Goal: Check status: Check status

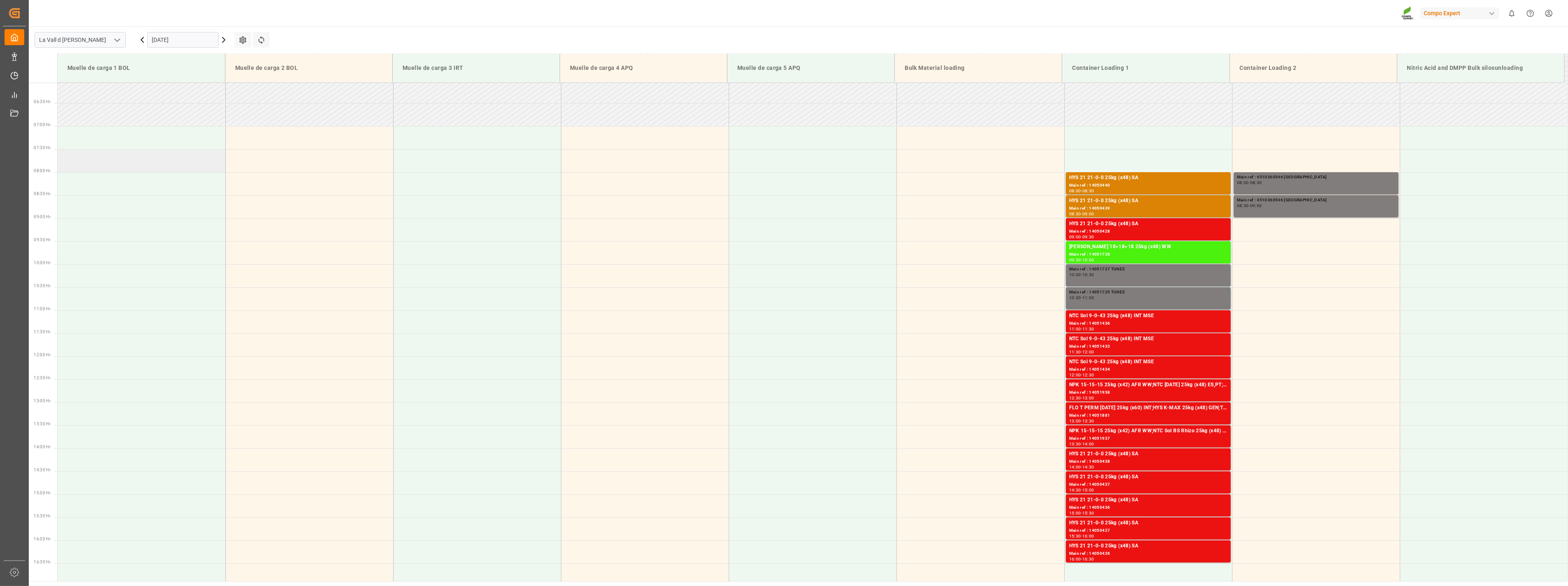
scroll to position [317, 0]
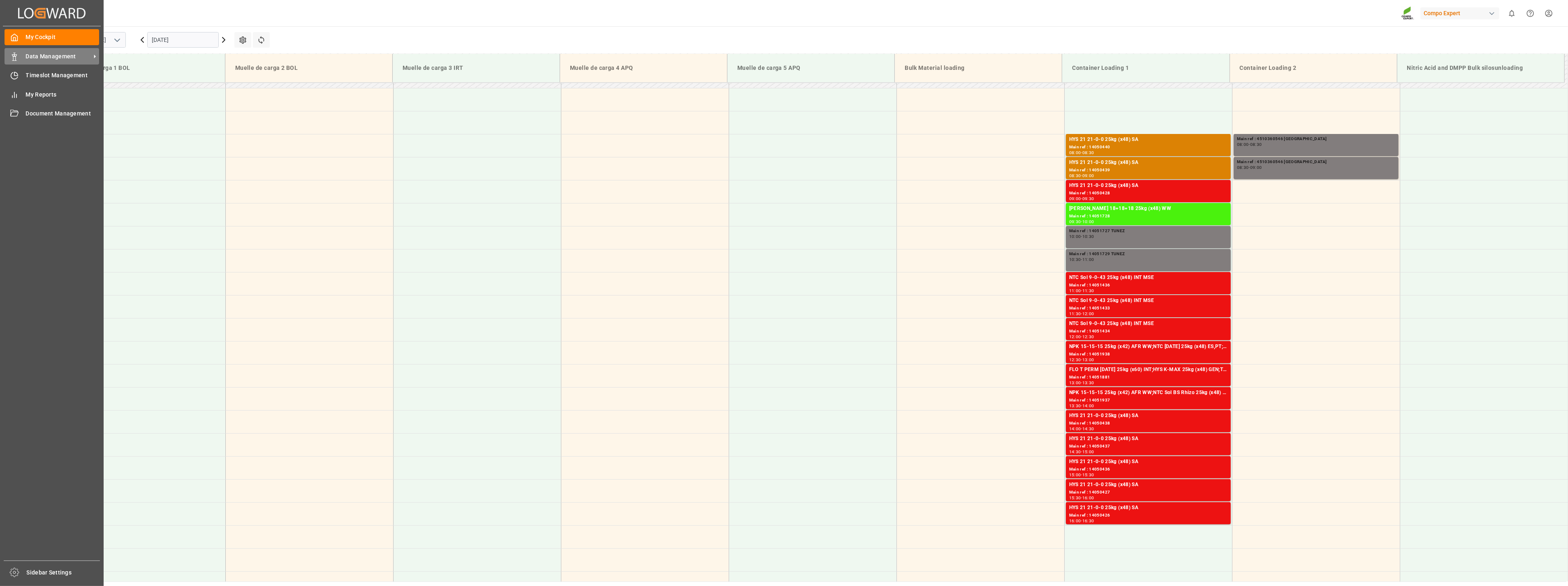
click at [16, 55] on polygon at bounding box center [16, 55] width 2 height 2
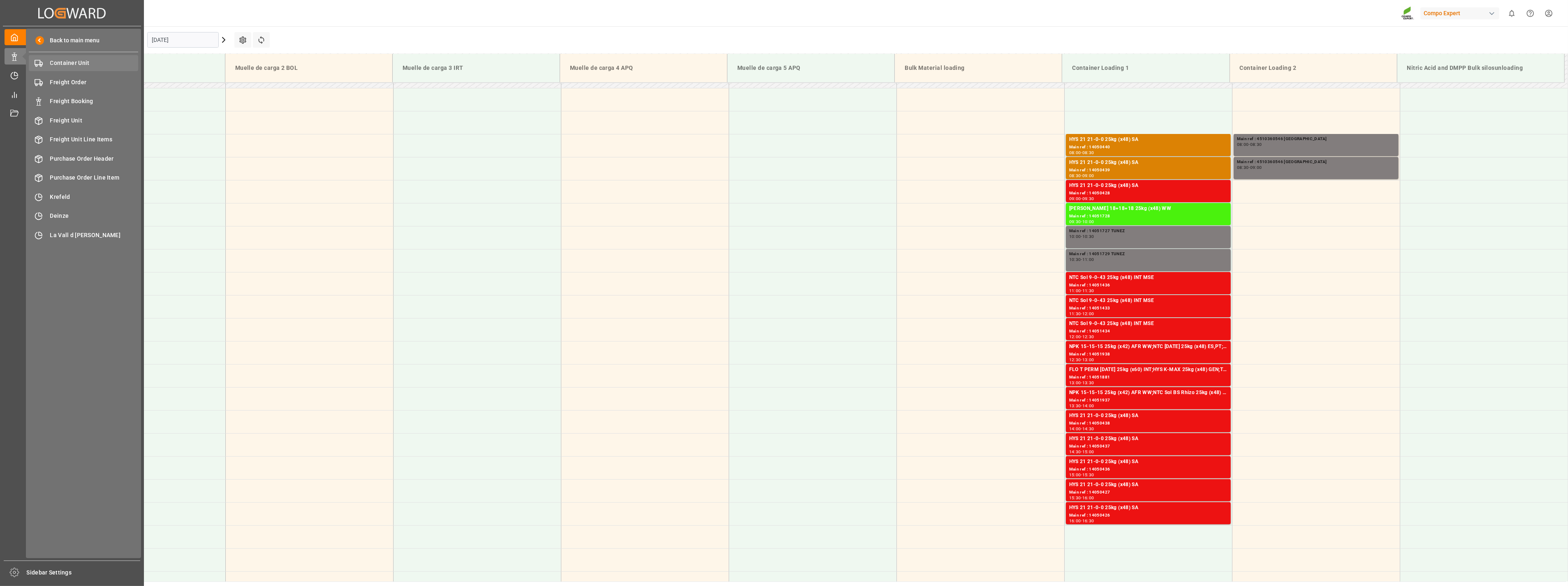
click at [80, 68] on div "Container Unit Container Unit" at bounding box center [83, 63] width 110 height 16
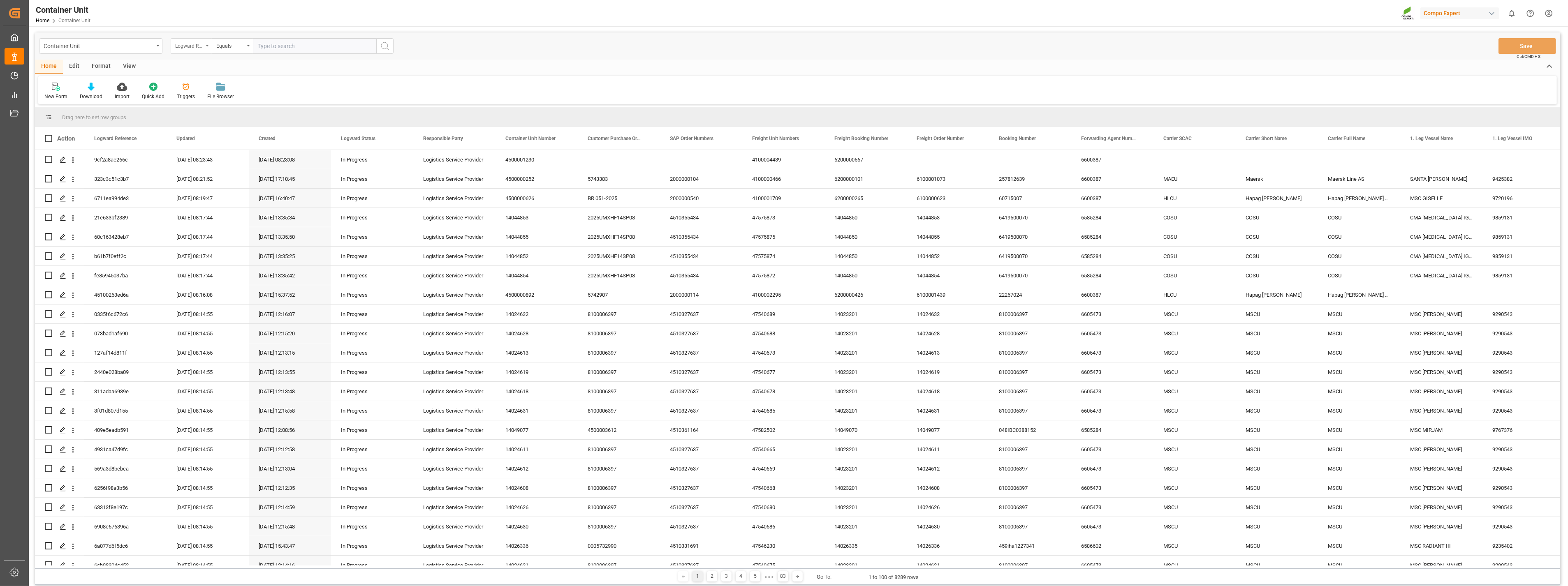
click at [203, 44] on div "Logward Reference" at bounding box center [191, 46] width 41 height 16
type input "transport"
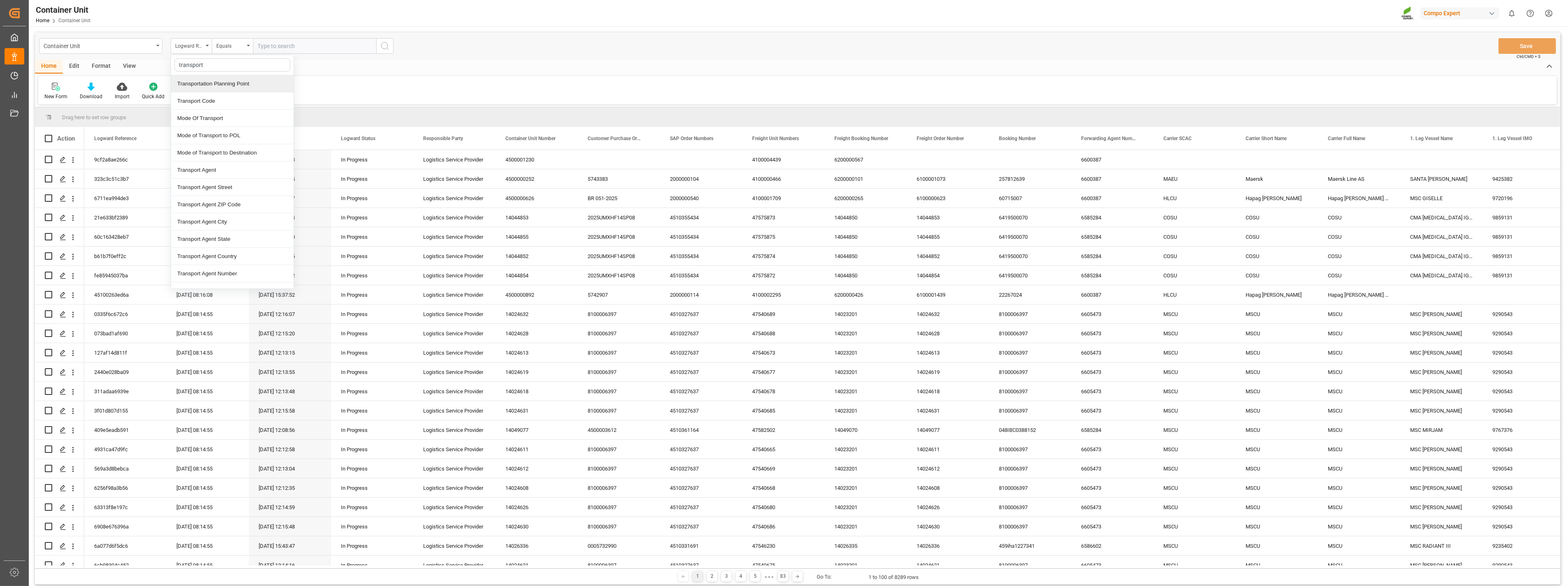
drag, startPoint x: 229, startPoint y: 66, endPoint x: 147, endPoint y: 54, distance: 82.9
click at [147, 54] on div "Container Unit Logward Reference transport Transportation Planning Point Transp…" at bounding box center [797, 46] width 1525 height 27
click at [217, 168] on div "Container Unit Number" at bounding box center [232, 170] width 122 height 17
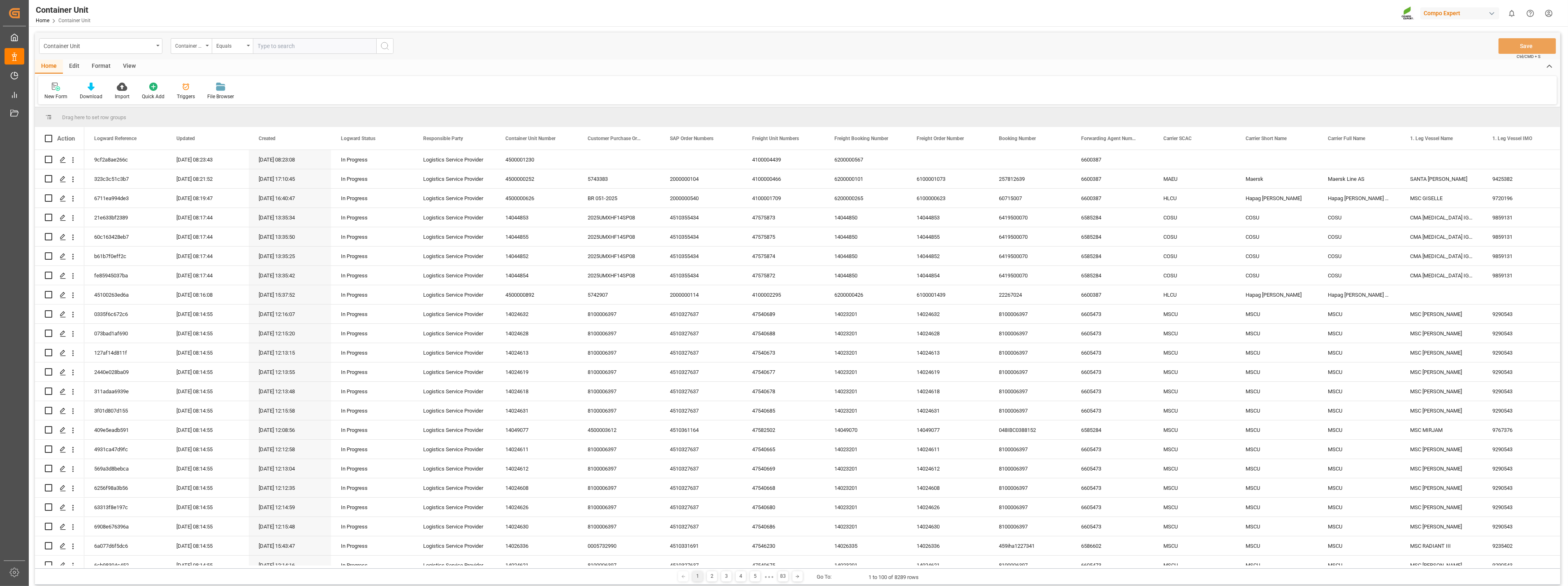
click at [286, 47] on input "text" at bounding box center [314, 46] width 124 height 16
type input "14050955"
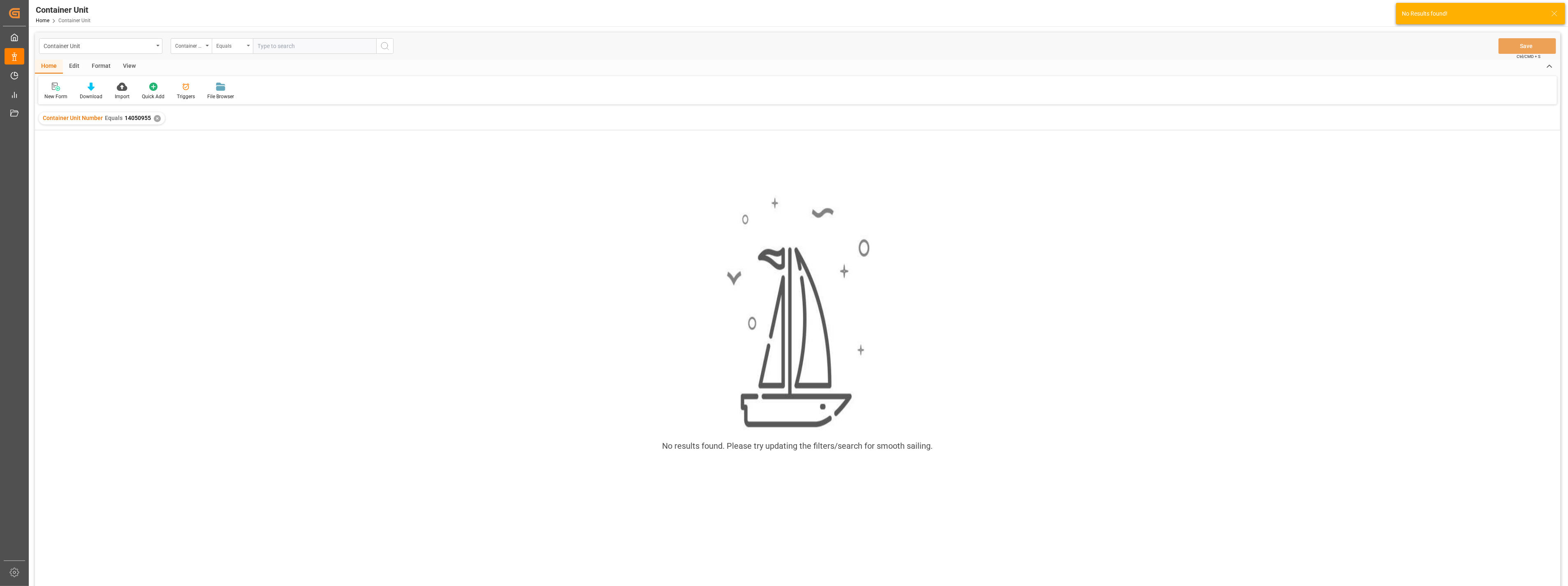
click at [234, 48] on div "Equals" at bounding box center [230, 45] width 28 height 10
click at [230, 101] on div "Fuzzy search" at bounding box center [273, 101] width 122 height 17
click at [284, 45] on input "text" at bounding box center [314, 46] width 124 height 16
type input "14050955"
click at [155, 117] on div "✕" at bounding box center [157, 118] width 7 height 7
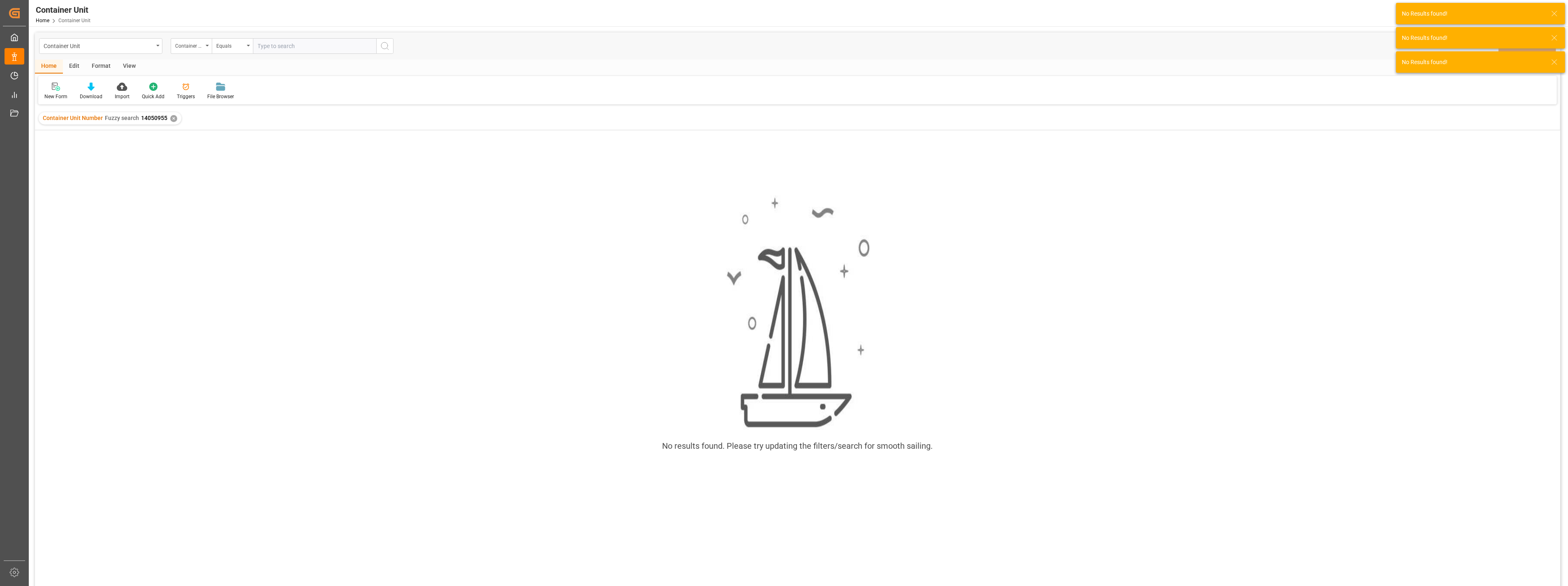
click at [291, 46] on input "text" at bounding box center [314, 46] width 124 height 16
click at [253, 49] on input "text" at bounding box center [314, 46] width 124 height 16
click at [247, 49] on div "Equals" at bounding box center [233, 46] width 41 height 16
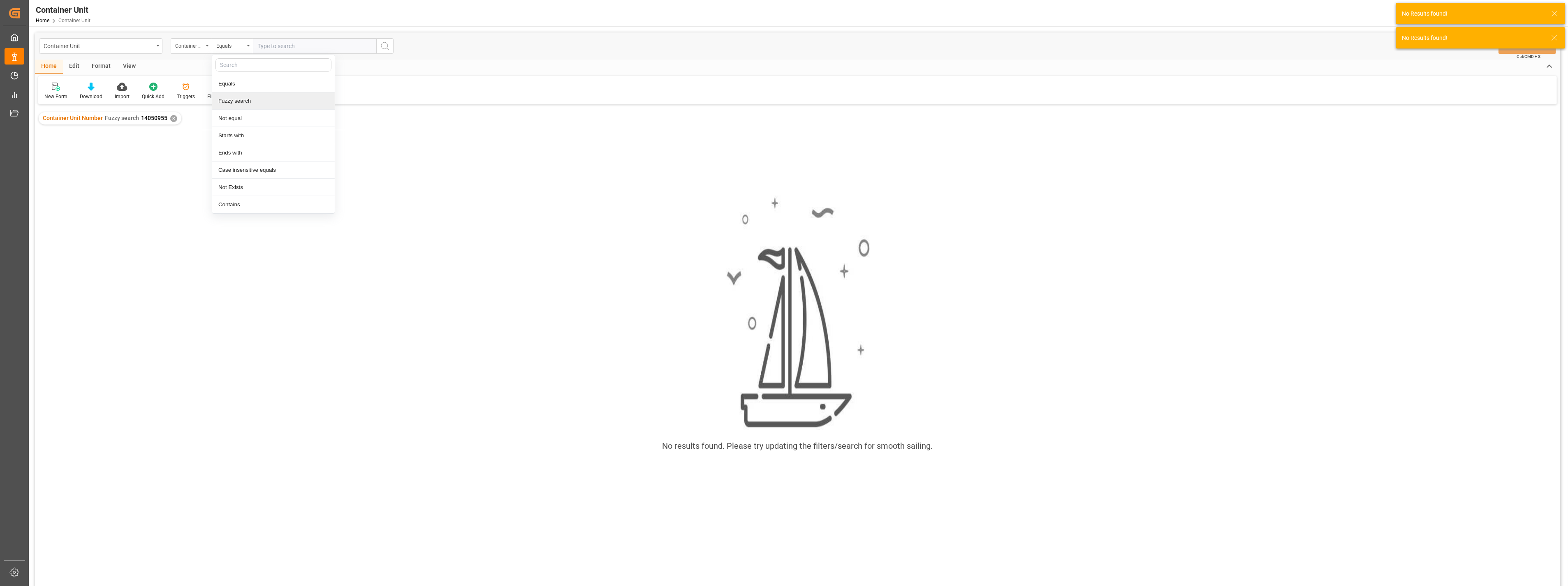
click at [247, 102] on div "Fuzzy search" at bounding box center [273, 101] width 122 height 17
click at [281, 47] on input "text" at bounding box center [314, 46] width 124 height 16
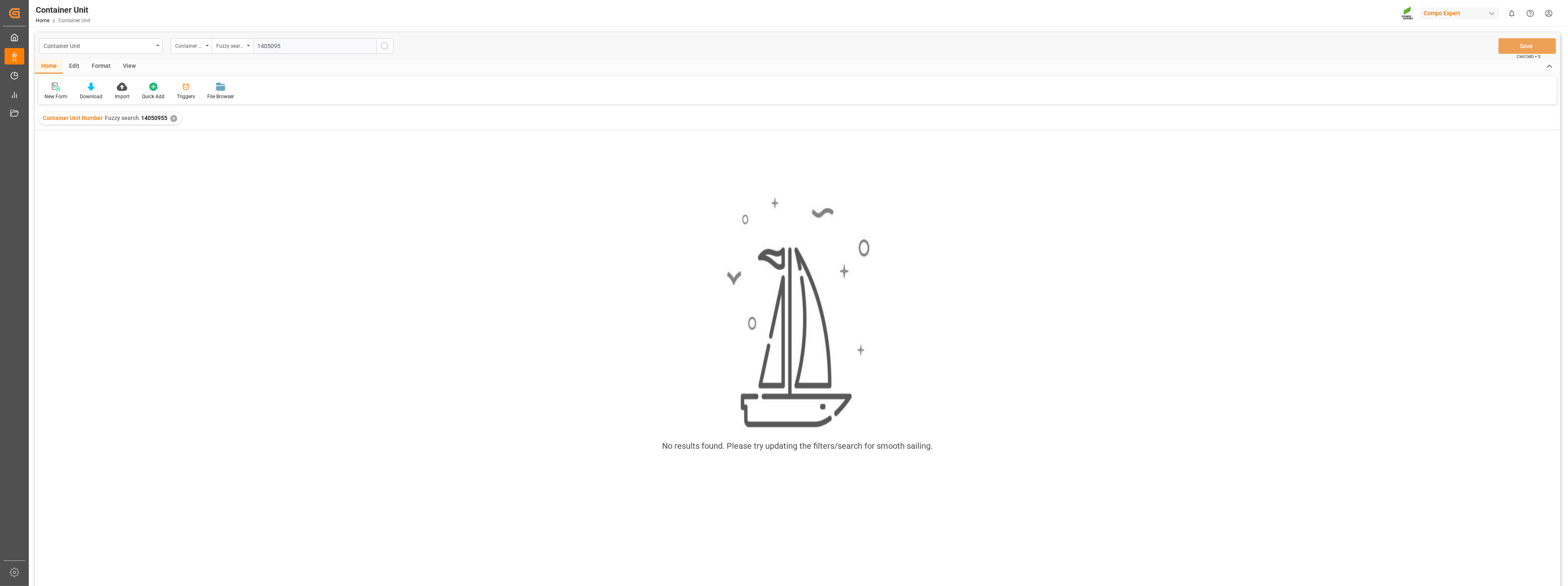
type input "14050955"
click at [317, 117] on div "✕" at bounding box center [320, 118] width 7 height 7
click at [173, 121] on div "✕" at bounding box center [173, 118] width 7 height 7
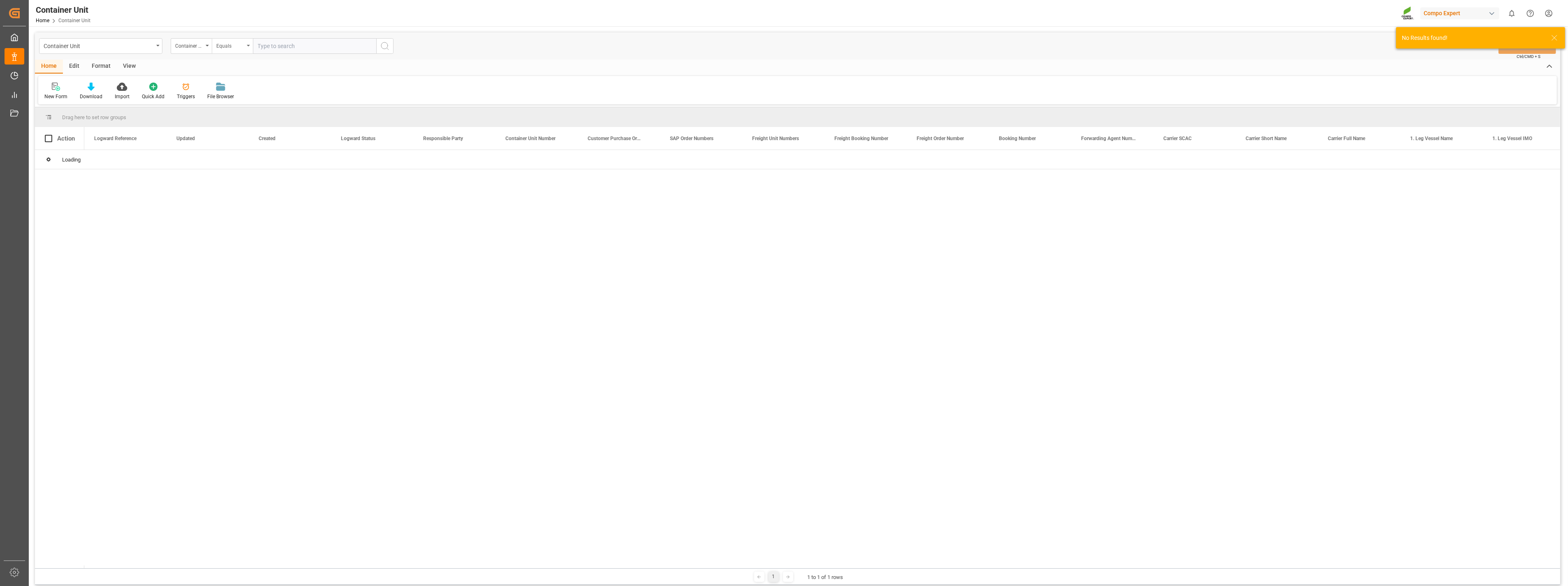
click at [248, 49] on div "Equals" at bounding box center [233, 46] width 41 height 16
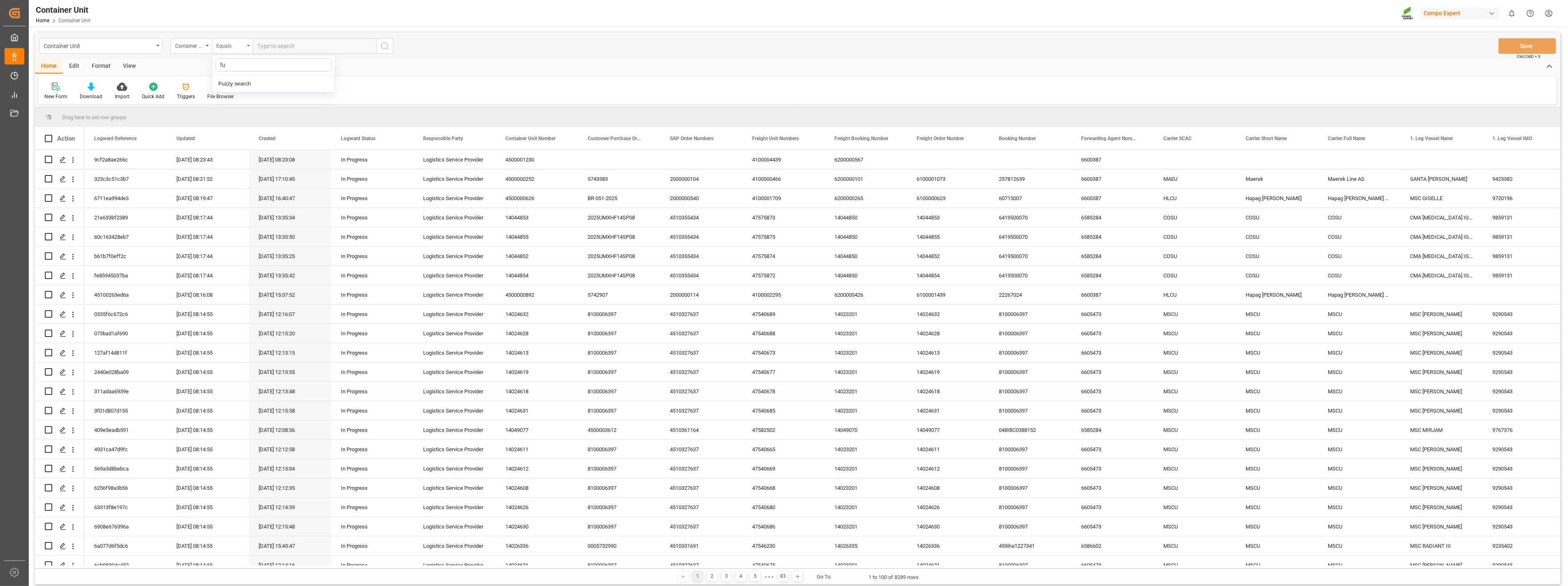
type input "fuz"
click at [248, 80] on div "Fuzzy search" at bounding box center [273, 84] width 122 height 17
click at [279, 47] on input "text" at bounding box center [314, 46] width 124 height 16
type input "14050955"
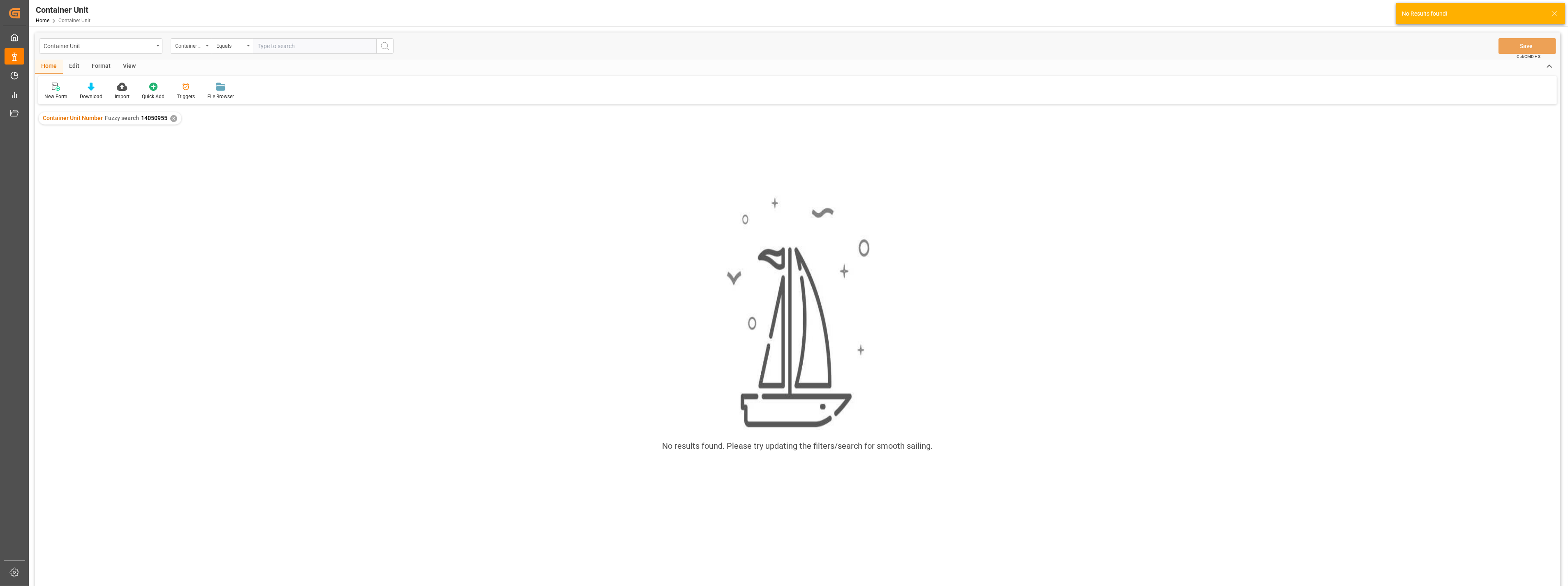
click at [173, 120] on div "✕" at bounding box center [173, 118] width 7 height 7
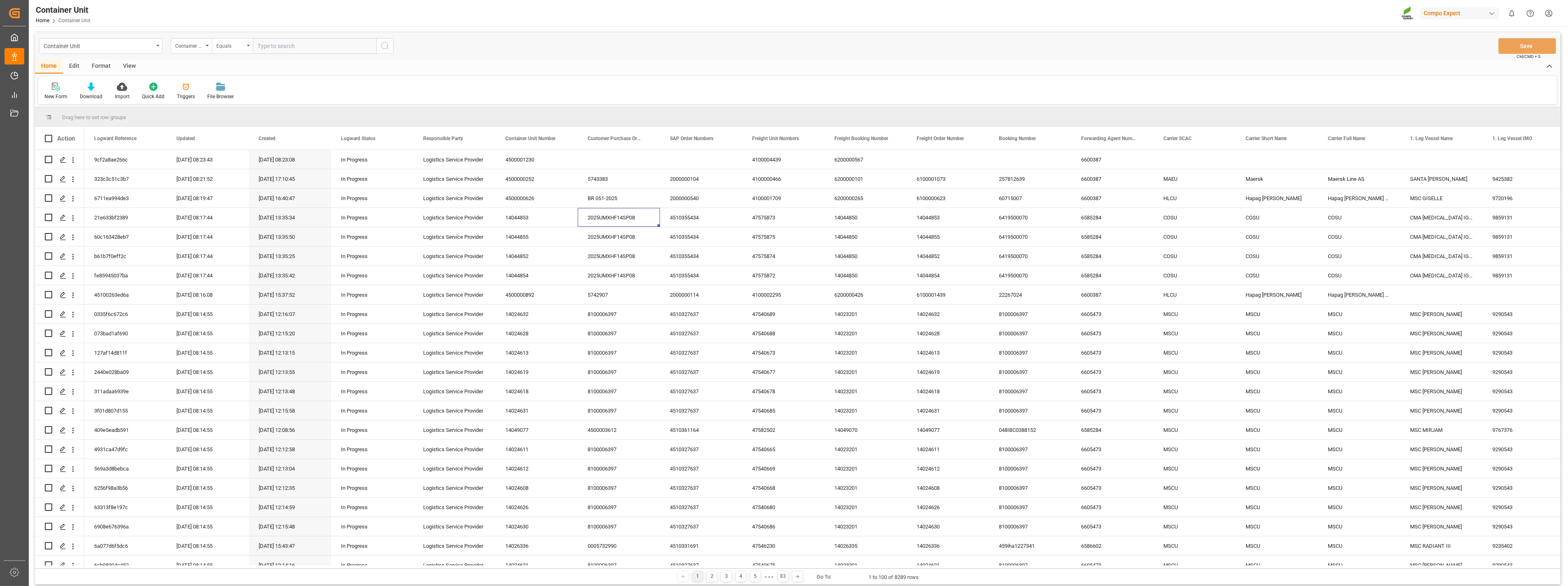
click at [212, 46] on div "Equals" at bounding box center [233, 46] width 41 height 16
type input "sap"
click at [200, 47] on div "Container Unit Number" at bounding box center [189, 45] width 28 height 10
type input "sap"
click at [200, 83] on div "SAP Order Numbers" at bounding box center [232, 84] width 122 height 17
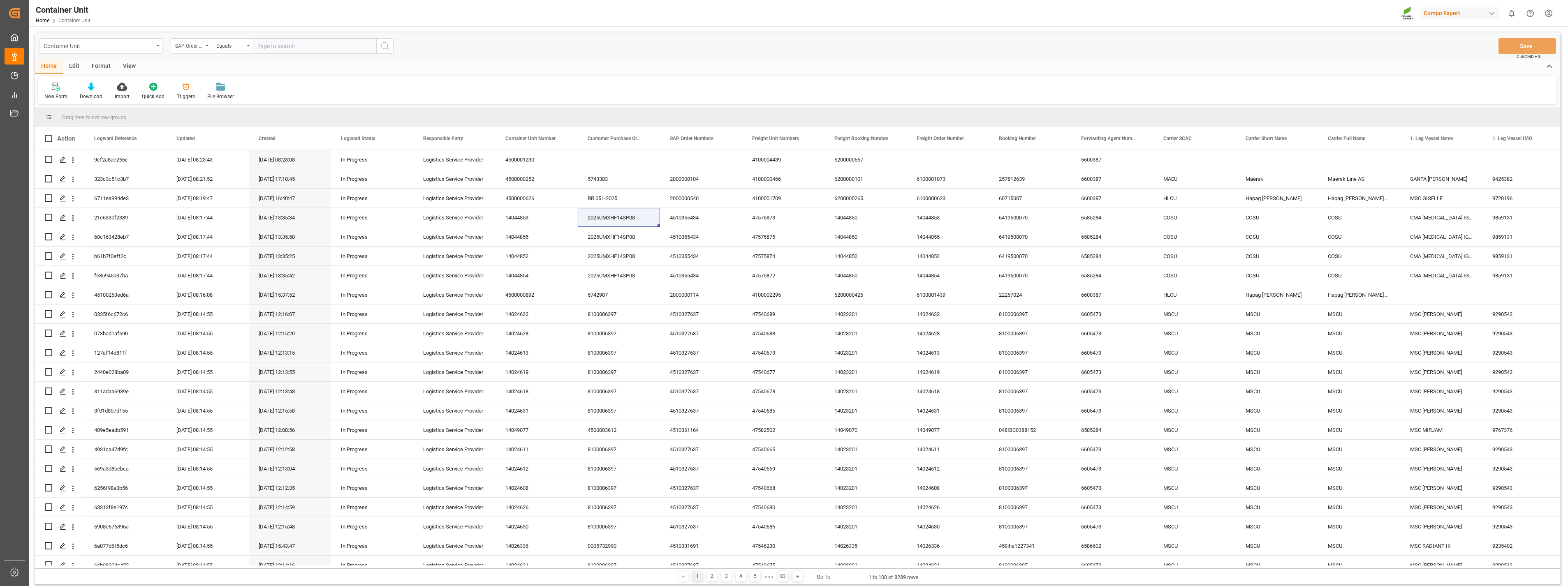
click at [313, 17] on div "Container Unit Home Container Unit Compo Expert 0 Notifications Only show unrea…" at bounding box center [796, 13] width 1545 height 26
click at [294, 48] on input "text" at bounding box center [314, 46] width 124 height 16
type input "4510363660;"
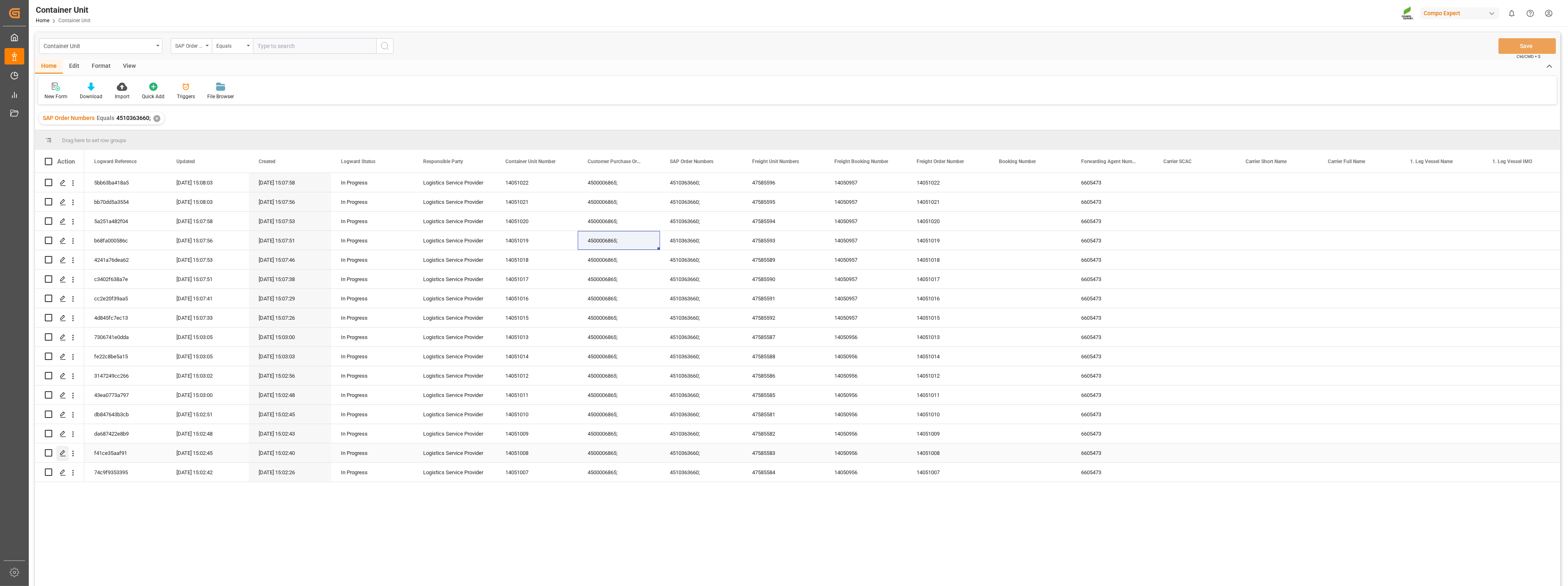
click at [60, 455] on icon "Press SPACE to select this row." at bounding box center [63, 453] width 7 height 7
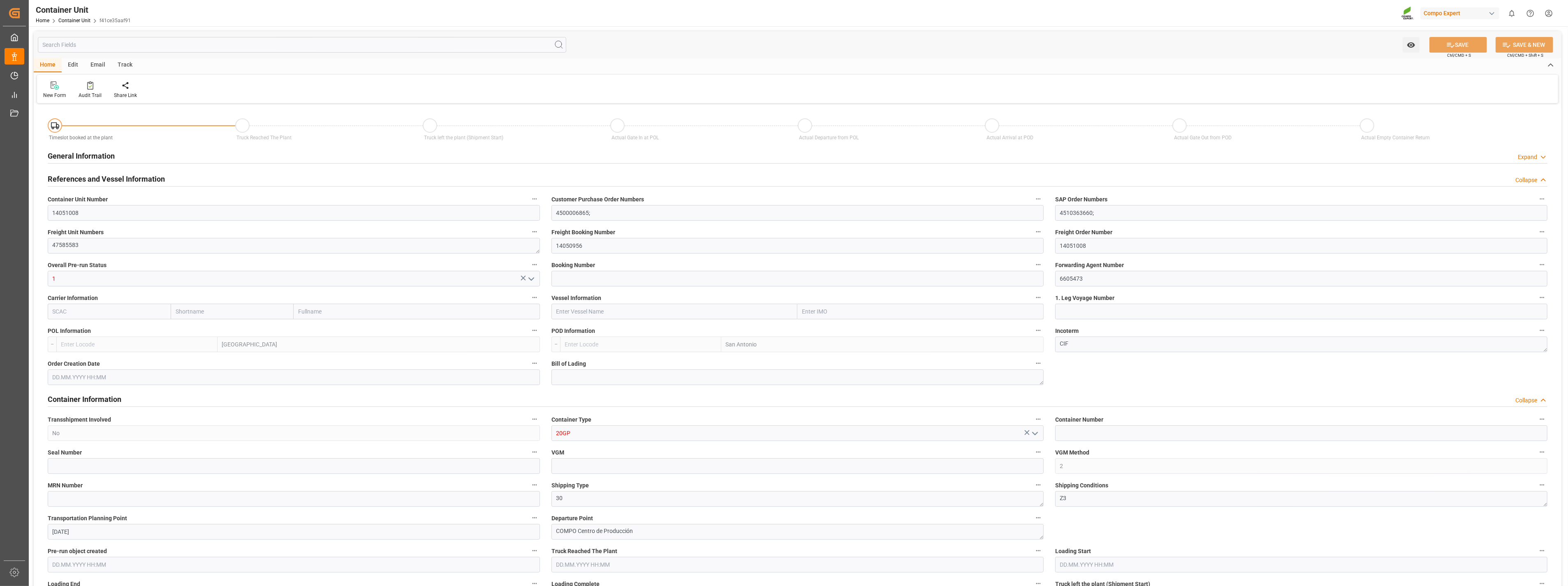
type input "ESVLC"
type input "CLSAI"
type input "0"
type input "160"
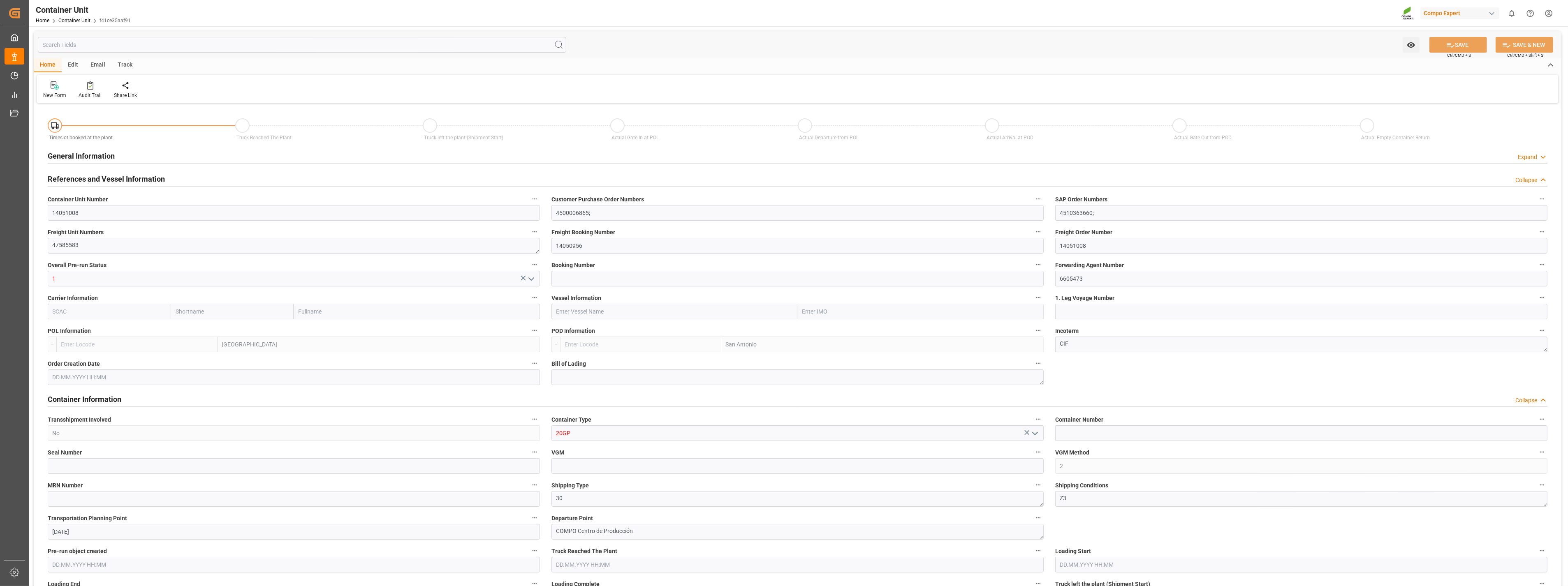
type input "24576"
type input "[DATE] 15:02"
type input "[DATE]"
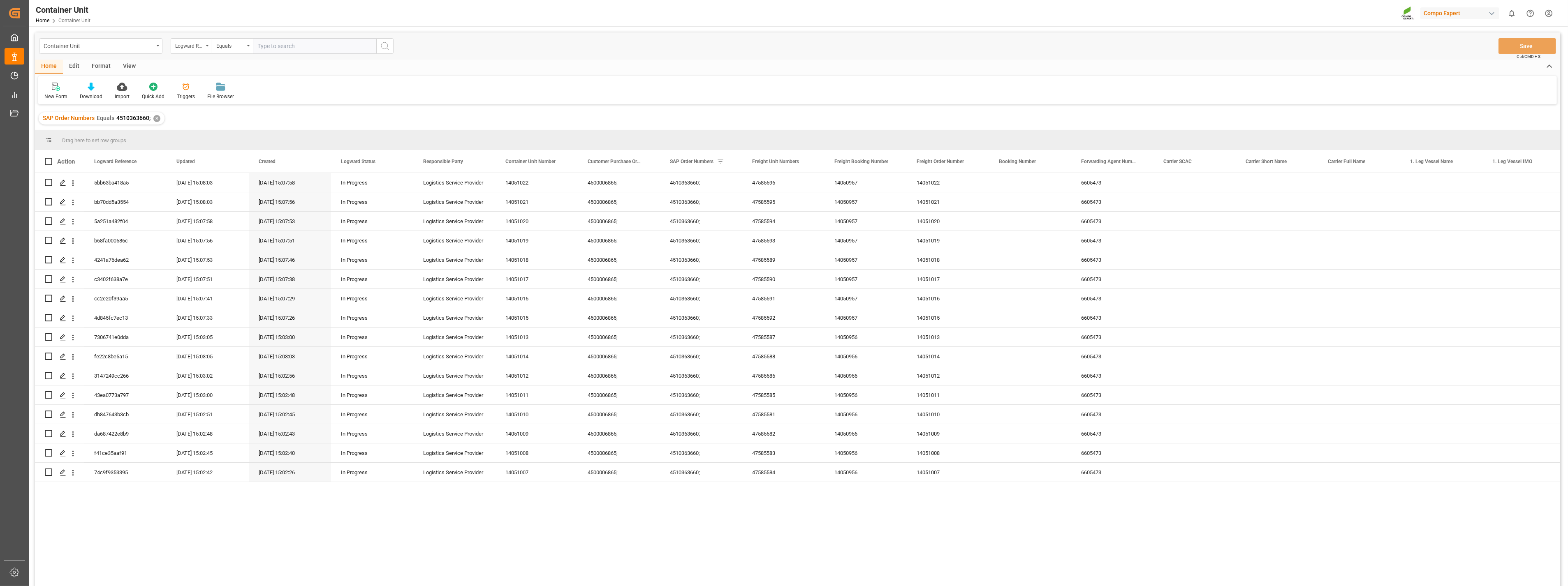
click at [234, 117] on div "SAP Order Numbers Equals 4510363660; ✕" at bounding box center [797, 119] width 1525 height 23
click at [208, 45] on icon "open menu" at bounding box center [207, 46] width 3 height 2
type input "d"
click at [205, 44] on div "Logward Reference" at bounding box center [191, 46] width 41 height 16
click at [206, 47] on div "Logward Reference" at bounding box center [191, 46] width 41 height 16
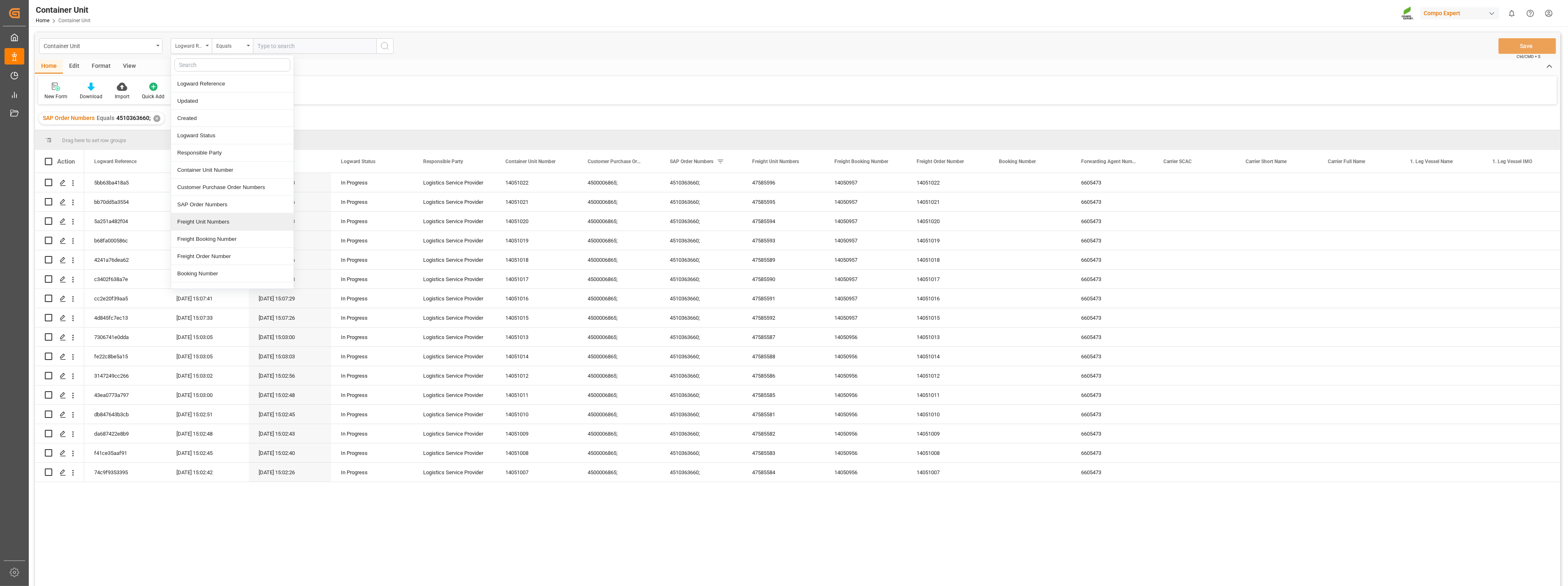
click at [215, 221] on div "Freight Unit Numbers" at bounding box center [232, 222] width 122 height 17
click at [287, 49] on input "text" at bounding box center [314, 46] width 124 height 16
type input "47585572"
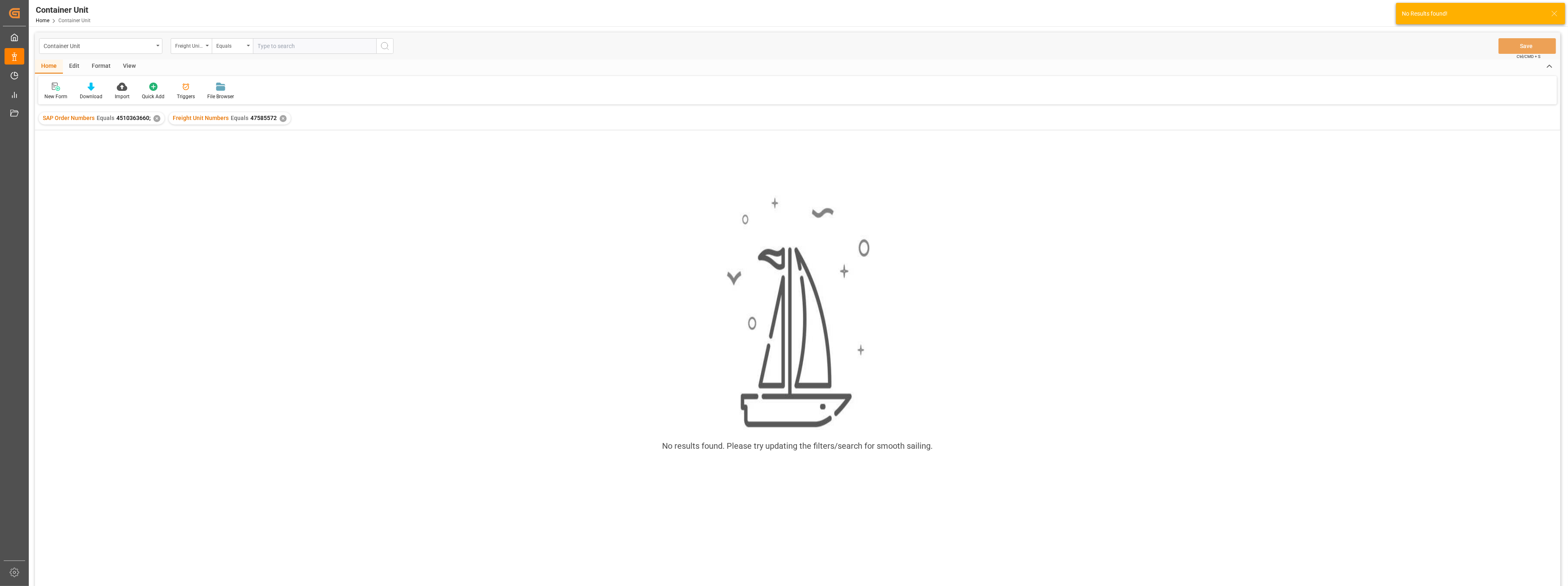
drag, startPoint x: 152, startPoint y: 118, endPoint x: 145, endPoint y: 120, distance: 7.3
click at [151, 118] on div "SAP Order Numbers Equals 4510363660; ✕" at bounding box center [102, 118] width 126 height 12
click at [154, 119] on div "✕" at bounding box center [156, 118] width 7 height 7
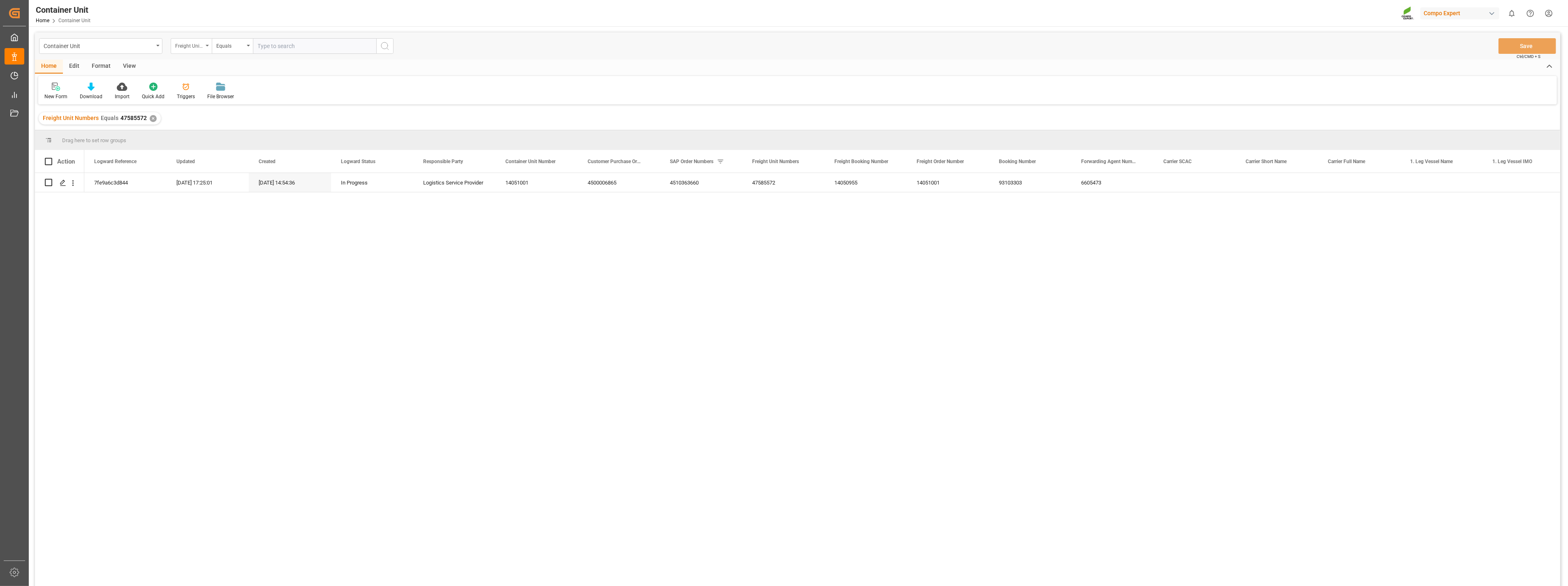
click at [208, 46] on icon "open menu" at bounding box center [207, 46] width 3 height 2
click at [443, 46] on div "Container Unit Freight Unit Numbers Logward Reference Updated Created Logward S…" at bounding box center [797, 46] width 1525 height 27
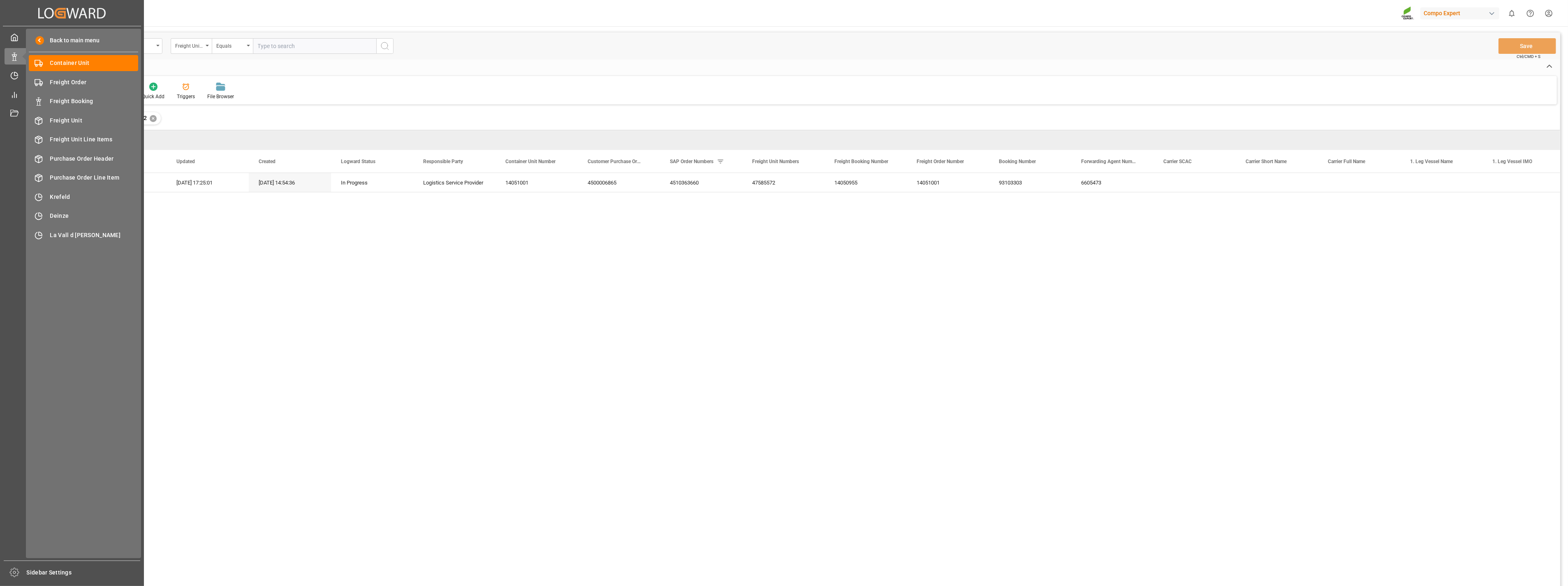
click at [376, 94] on div "New Form Download Import Quick Add Triggers File Browser" at bounding box center [797, 90] width 1519 height 29
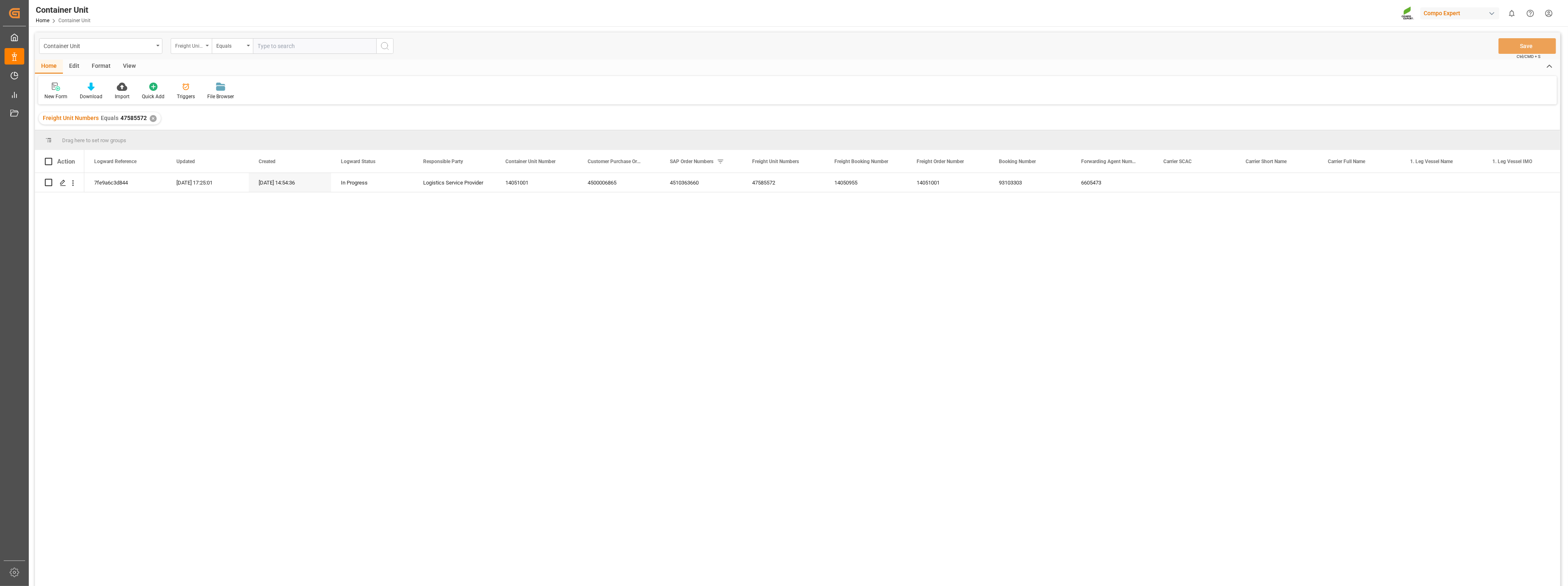
click at [206, 49] on div "Freight Unit Numbers" at bounding box center [191, 46] width 41 height 16
click at [188, 244] on div "Freight Booking Number" at bounding box center [232, 239] width 122 height 17
click at [313, 46] on input "text" at bounding box center [314, 46] width 124 height 16
type input "14050955"
click at [64, 184] on icon "Press SPACE to select this row." at bounding box center [63, 183] width 7 height 7
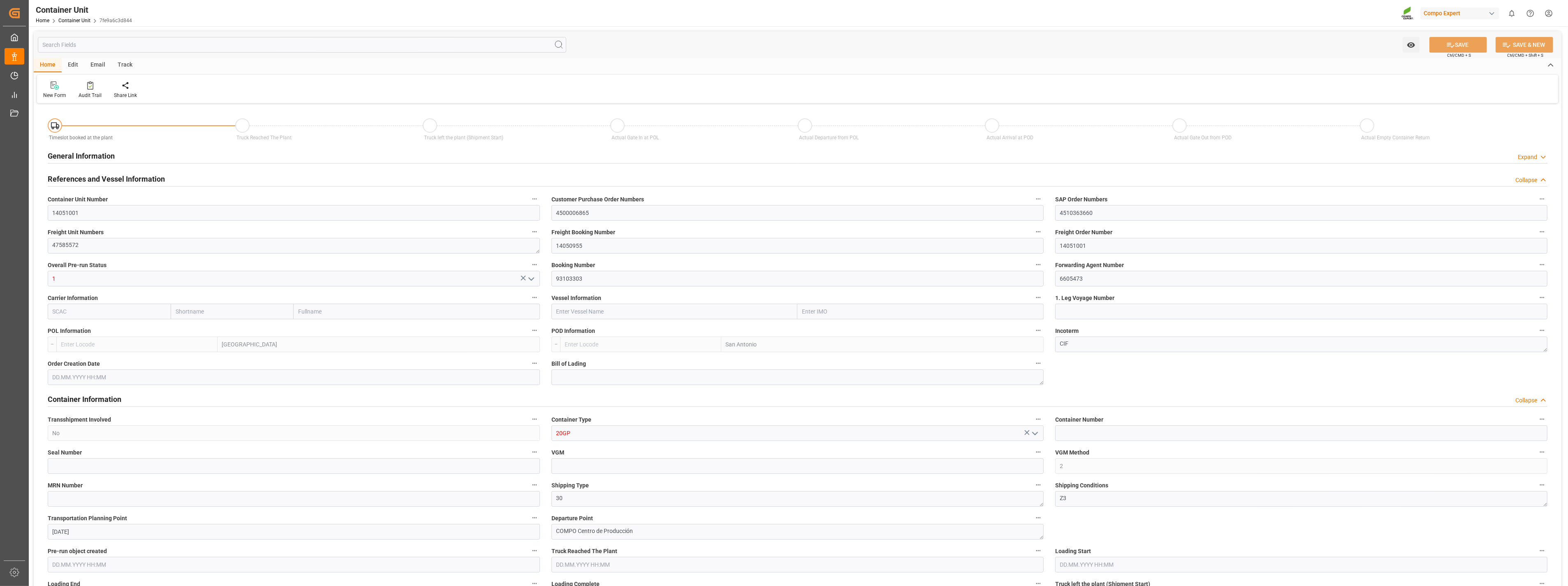
type input "ESVLC"
type input "CLSAI"
type input "7"
type input "0"
type input "8"
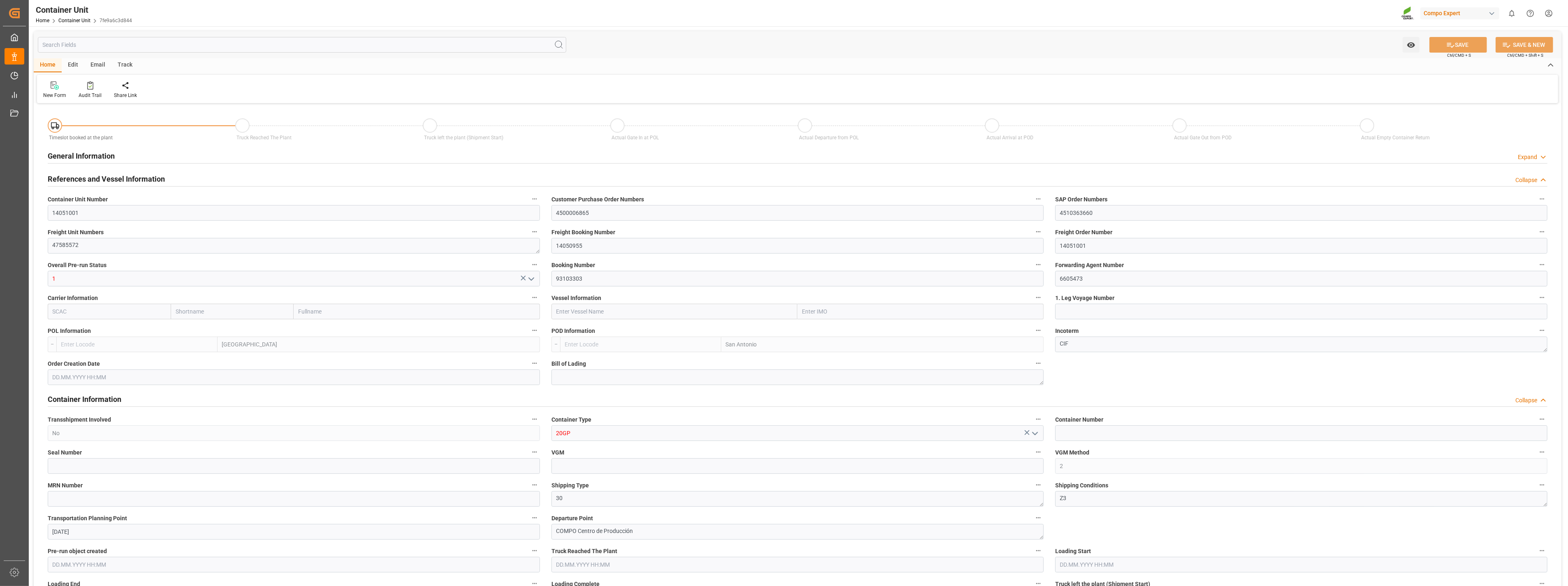
type input "0"
type input "180"
type input "24576"
type input "[DATE] 14:52"
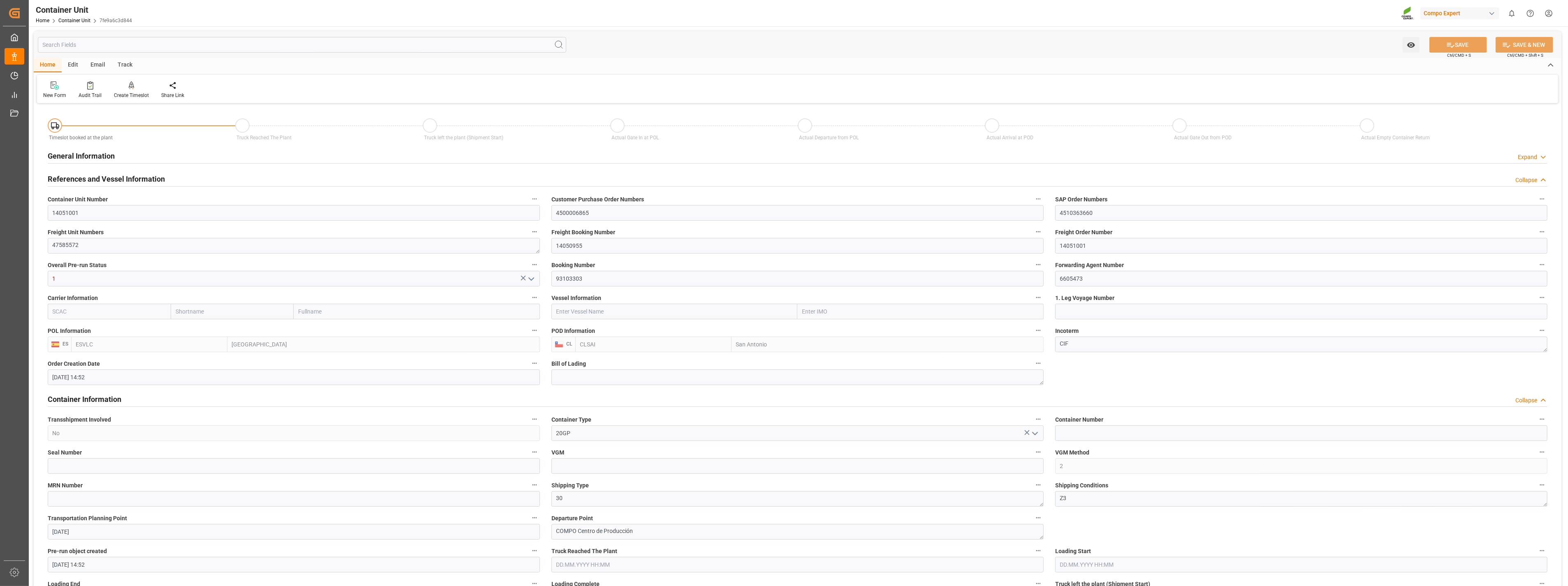
type input "[DATE]"
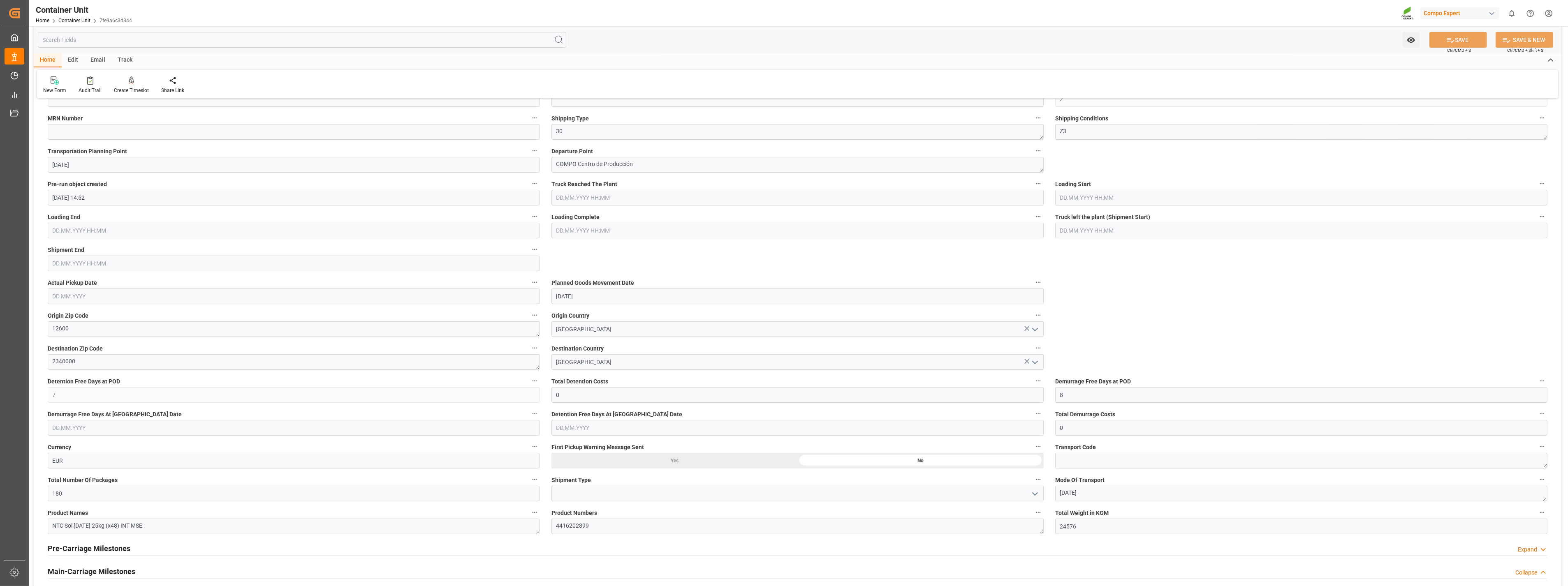
scroll to position [345, 0]
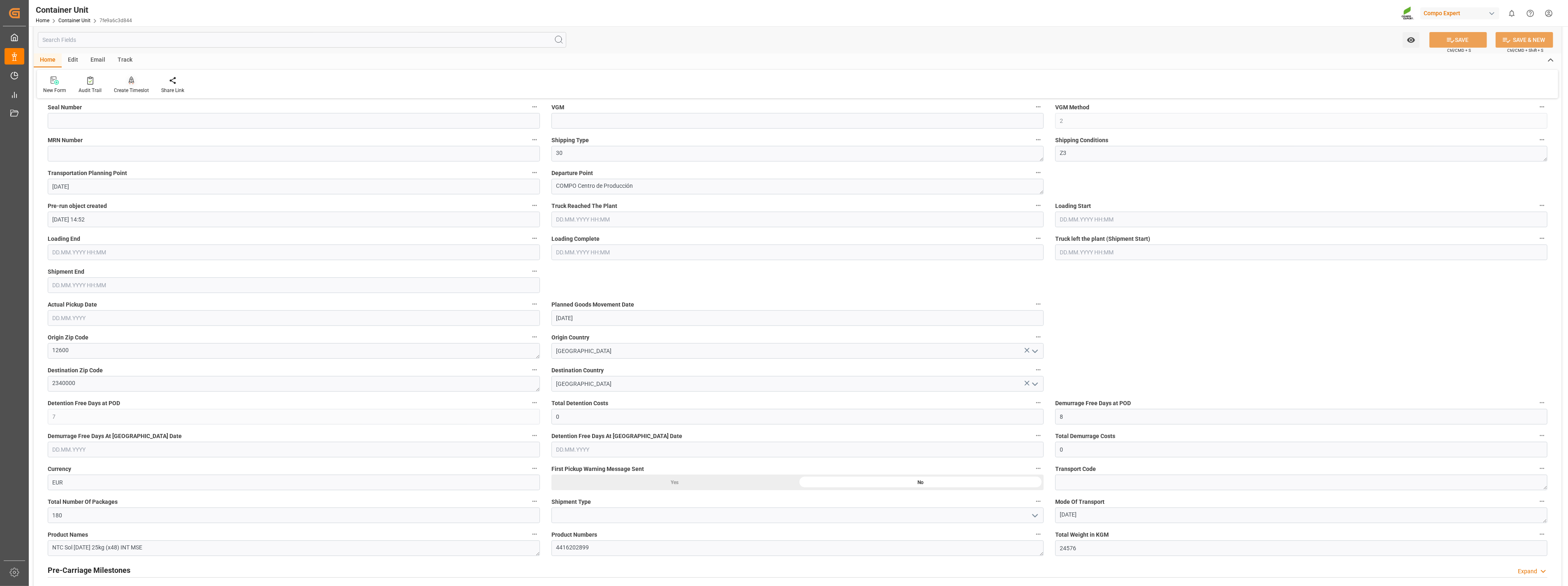
click at [128, 83] on icon at bounding box center [131, 81] width 5 height 9
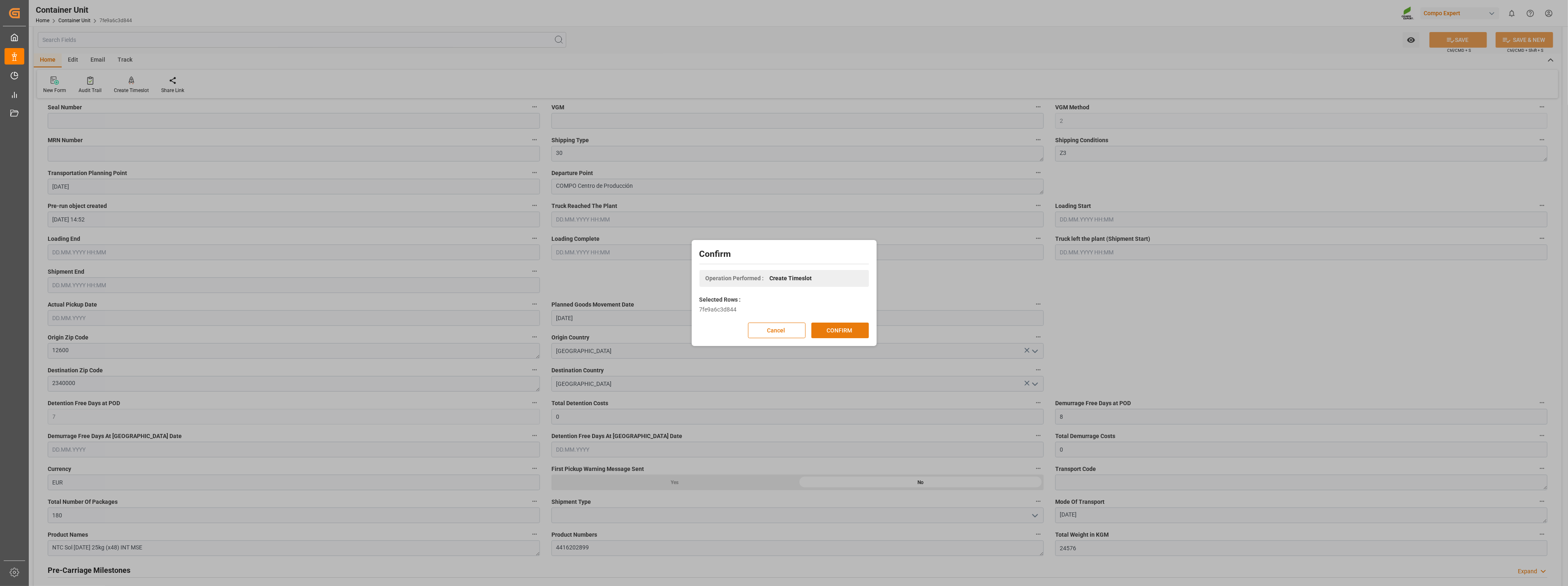
click at [852, 330] on button "CONFIRM" at bounding box center [840, 330] width 58 height 16
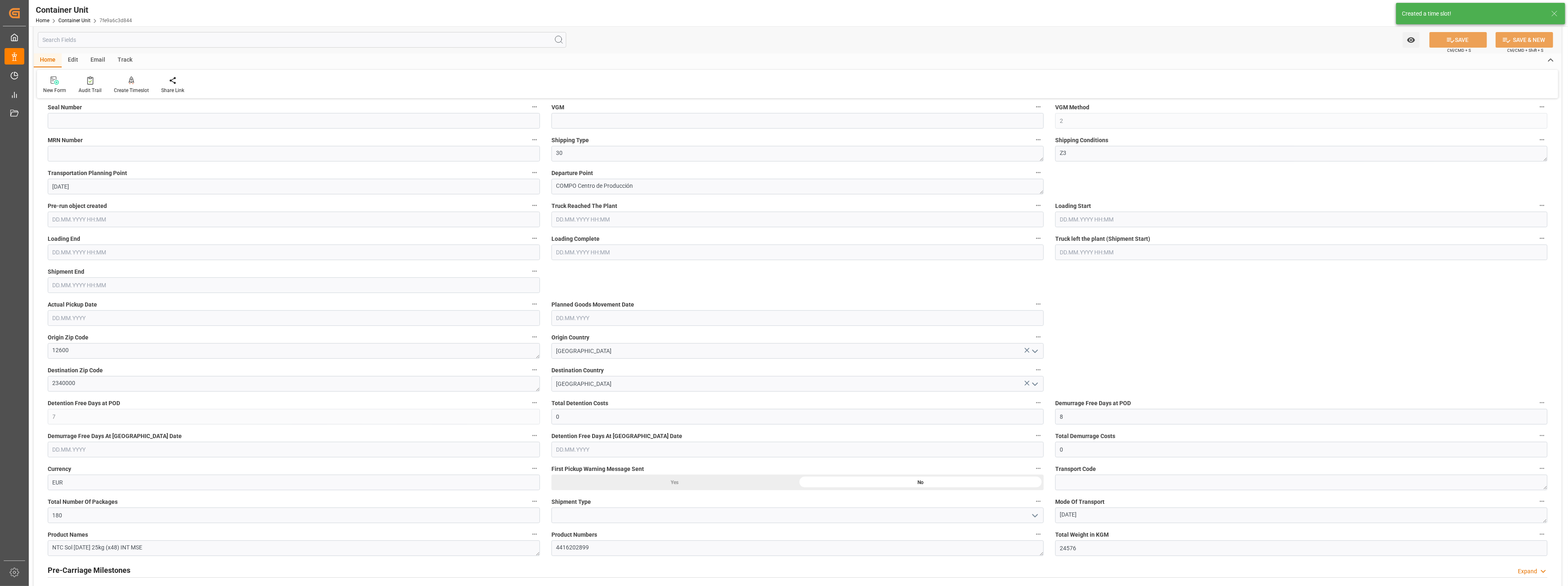
type input "ESVLC"
type input "CLSAI"
type input "7"
type input "0"
type input "8"
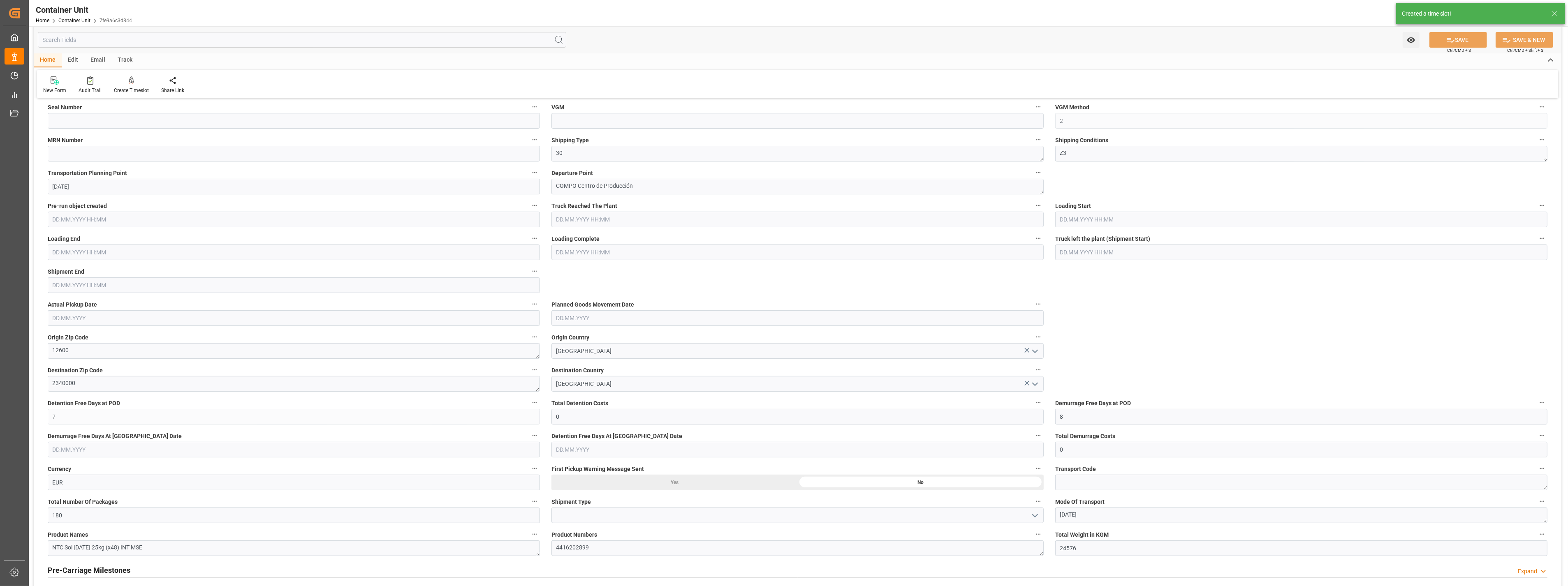
type input "0"
type input "180"
type input "24576"
type input "[DATE] 14:52"
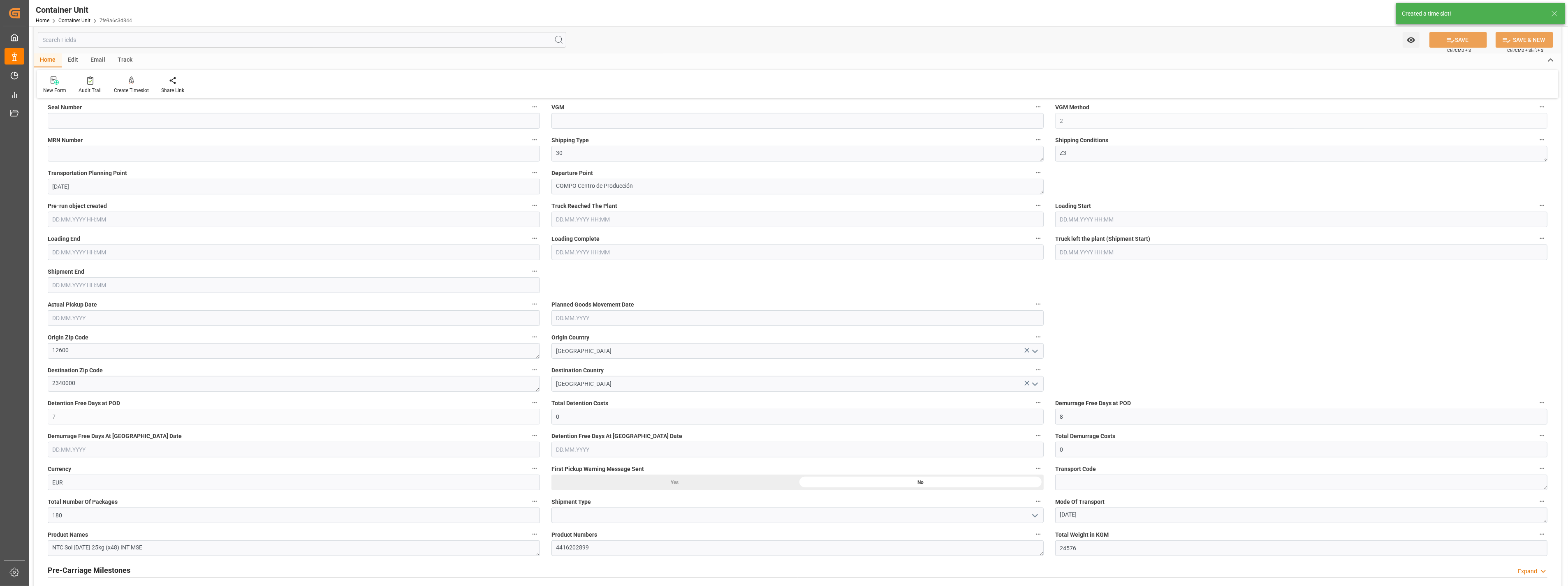
type input "[DATE]"
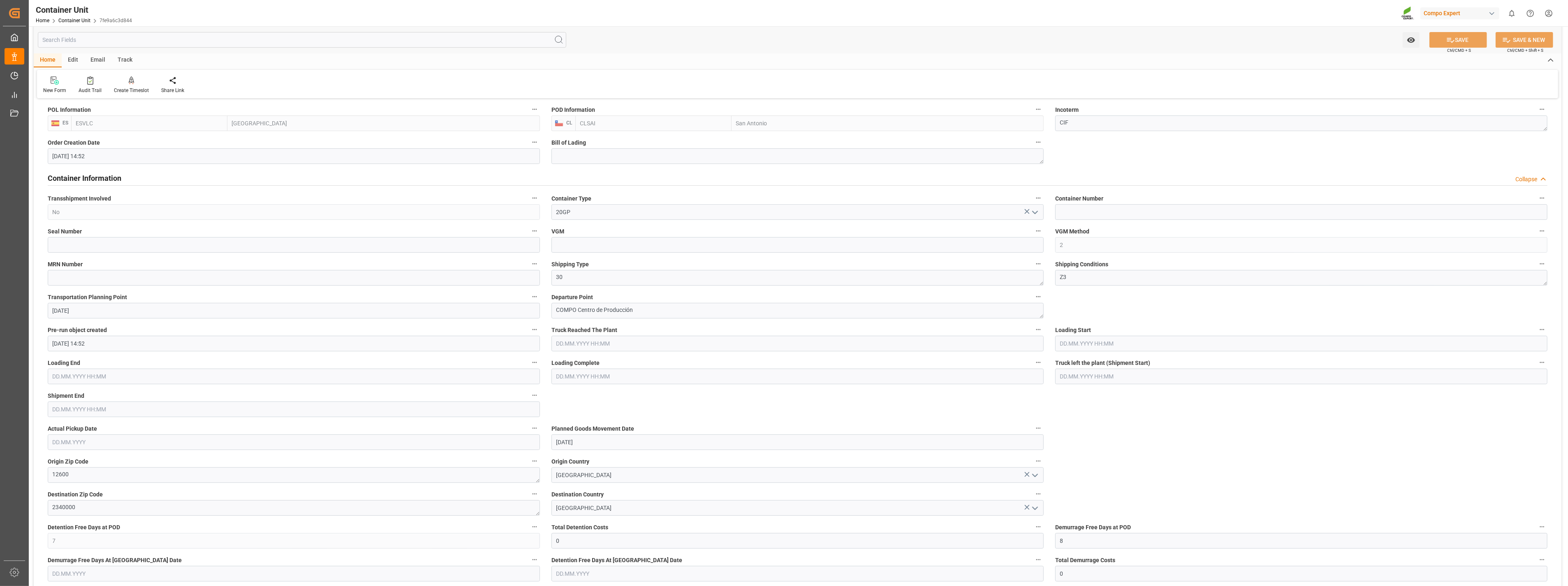
scroll to position [228, 0]
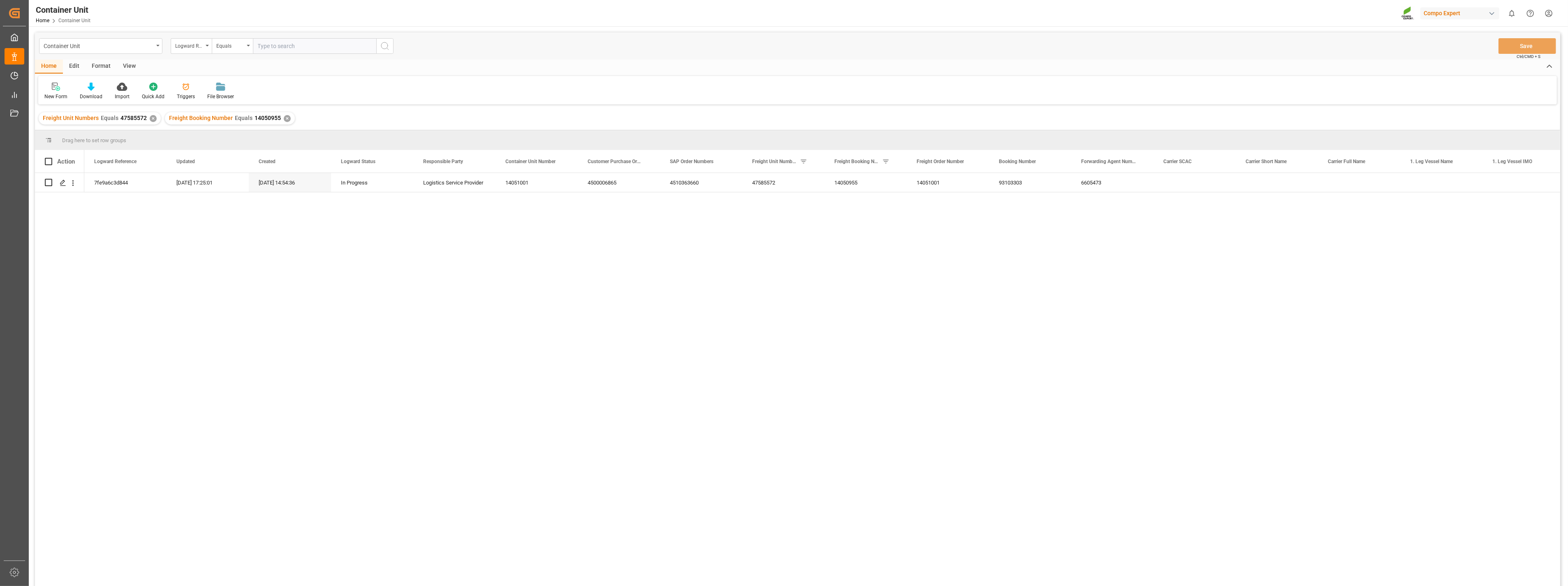
click at [284, 116] on div "✕" at bounding box center [287, 118] width 7 height 7
click at [150, 120] on div "✕" at bounding box center [153, 118] width 7 height 7
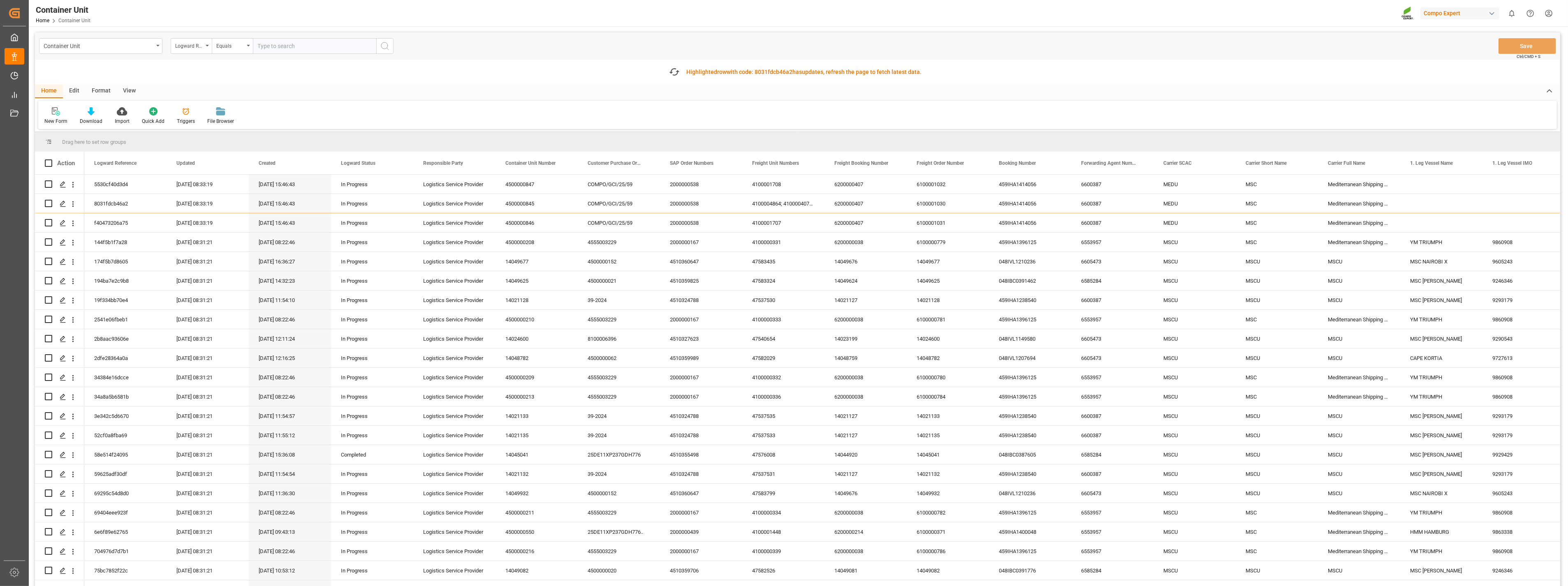
click at [531, 51] on div "Container Unit Logward Reference Equals Save Ctrl/CMD + S" at bounding box center [797, 46] width 1525 height 27
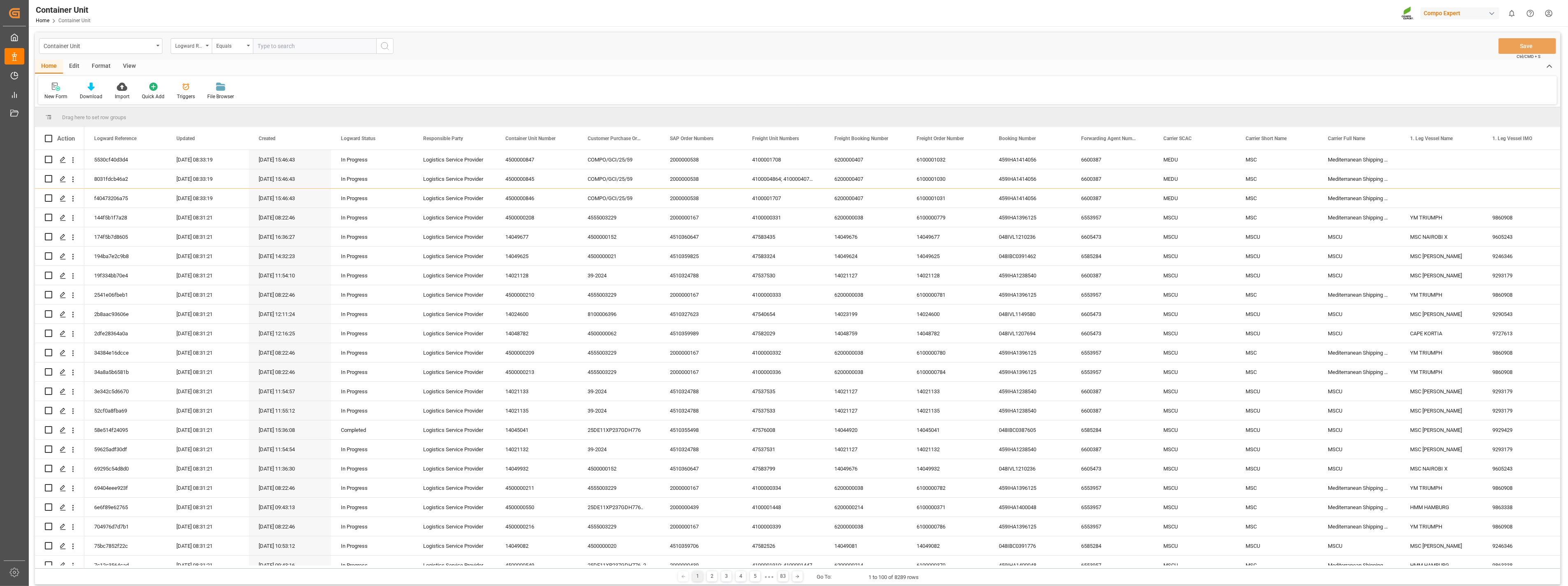
click at [491, 52] on div "Container Unit Logward Reference Equals Save Ctrl/CMD + S" at bounding box center [797, 46] width 1525 height 27
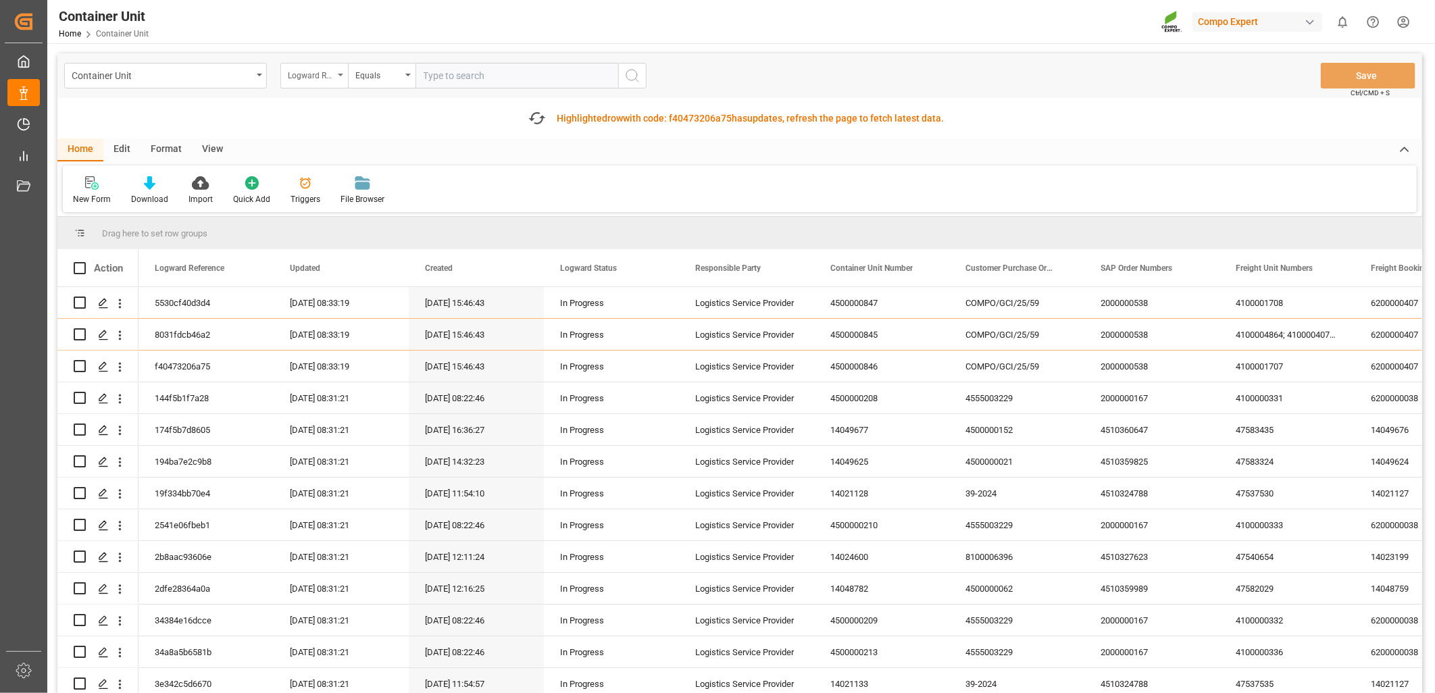
click at [340, 72] on div "Logward Reference" at bounding box center [314, 76] width 68 height 26
type input "freig"
click at [339, 164] on div "Freight Booking Number" at bounding box center [381, 166] width 201 height 28
click at [459, 70] on input "text" at bounding box center [516, 76] width 203 height 26
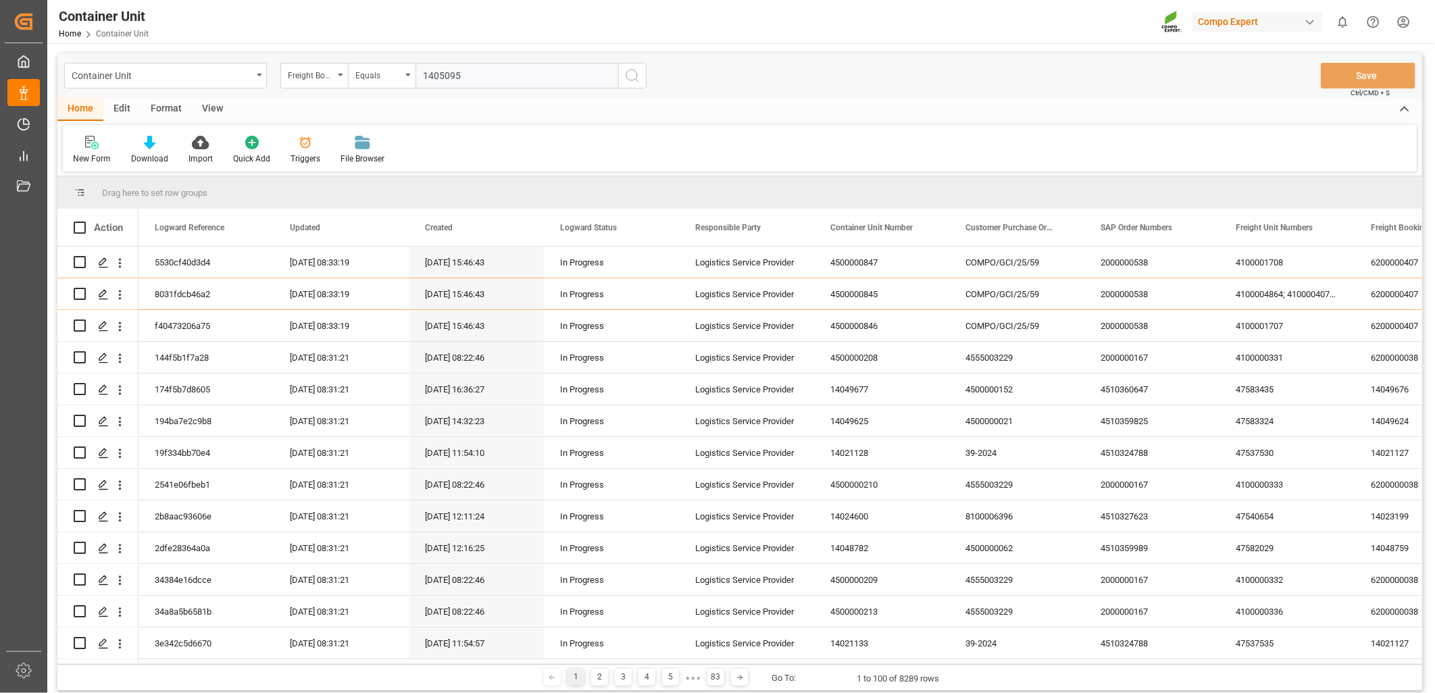
type input "14050955"
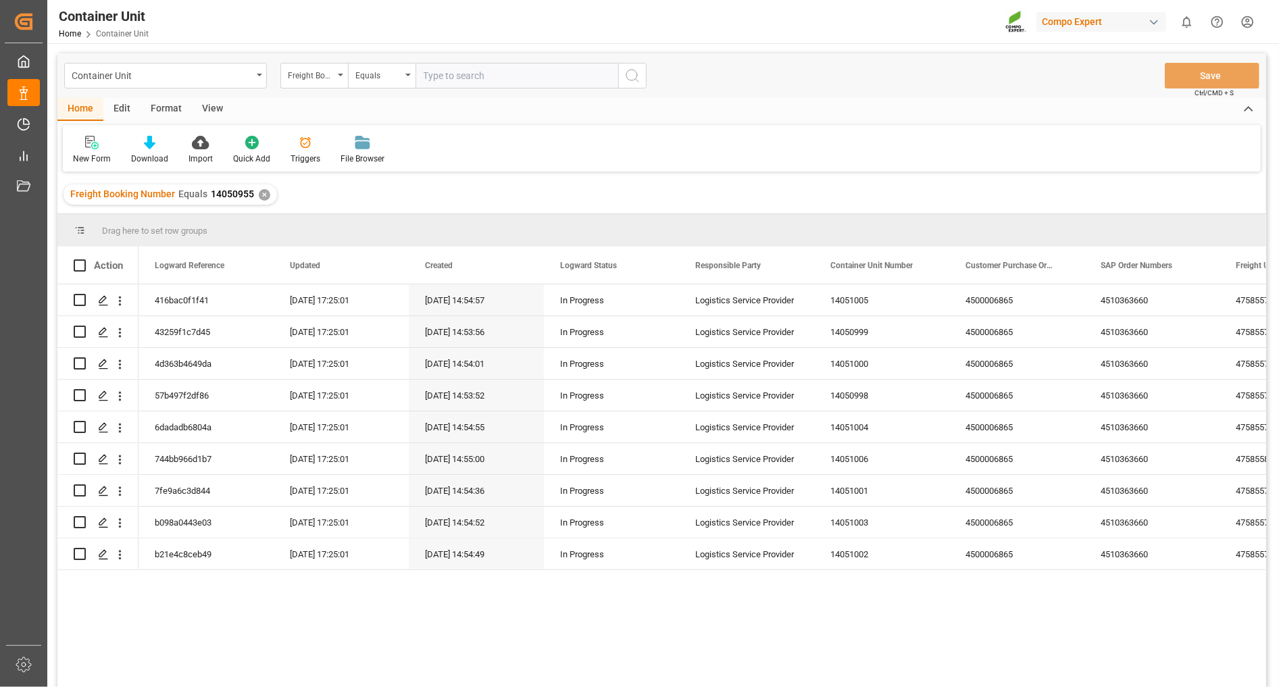
drag, startPoint x: 1076, startPoint y: 599, endPoint x: 1079, endPoint y: 605, distance: 7.3
click at [1079, 605] on div "416bac0f1f41 [DATE] 17:25:01 [DATE] 14:54:57 In Progress Logistics Service Prov…" at bounding box center [702, 489] width 1128 height 411
click at [771, 110] on div "Home Edit Format View" at bounding box center [661, 109] width 1209 height 23
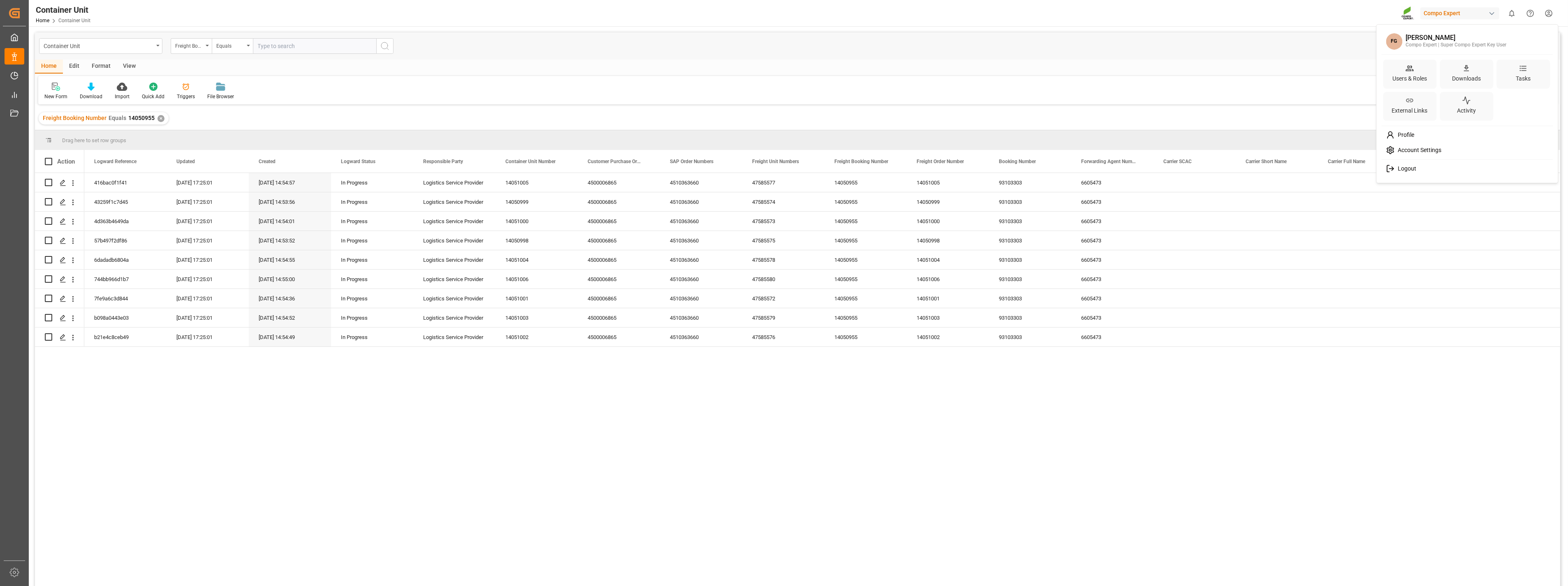
click at [1547, 13] on html "Created by potrace 1.15, written by [PERSON_NAME] [DATE]-[DATE] Created by potr…" at bounding box center [784, 293] width 1568 height 586
click at [1416, 79] on div "Users & Roles" at bounding box center [1410, 78] width 38 height 12
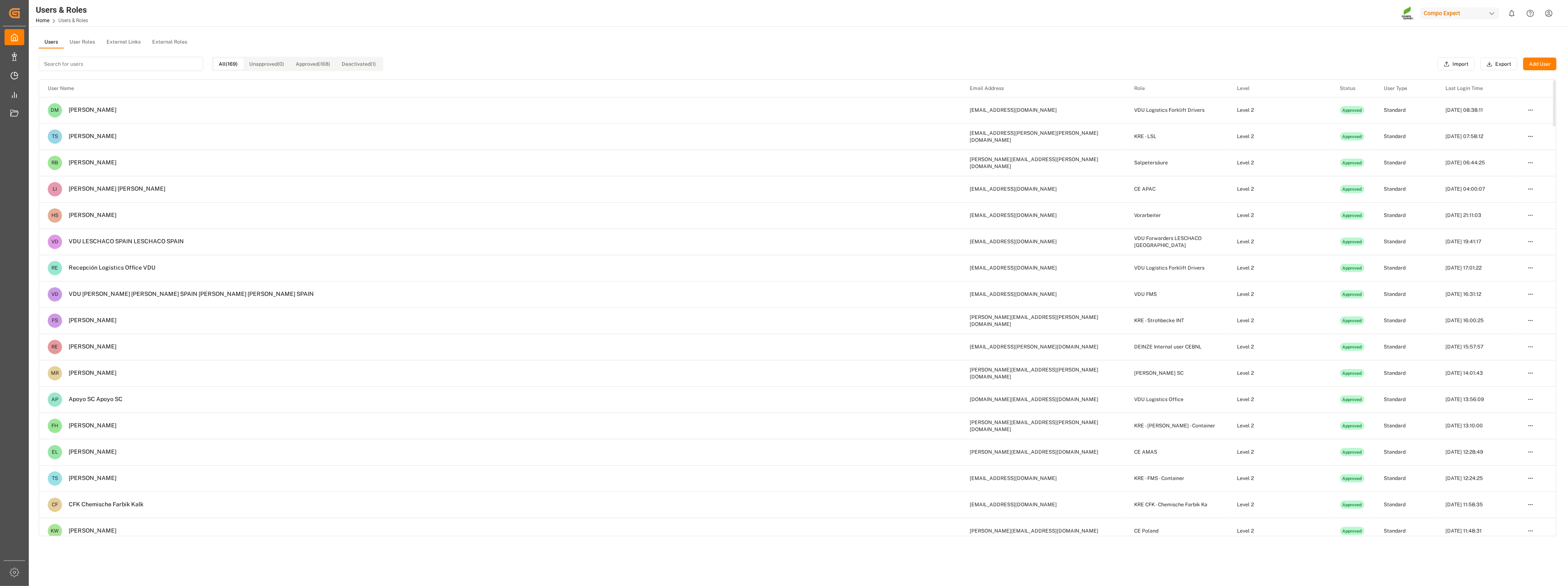
click at [80, 43] on button "User Roles" at bounding box center [82, 42] width 37 height 12
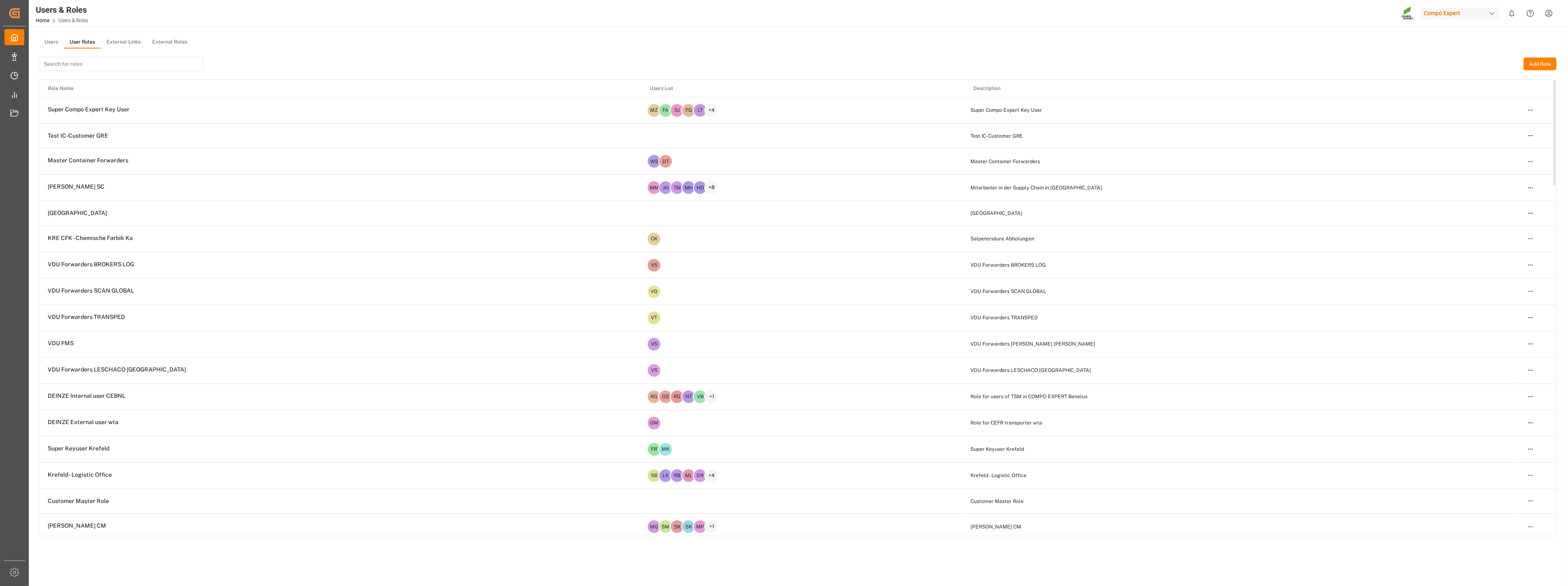
click at [64, 66] on input at bounding box center [121, 64] width 164 height 15
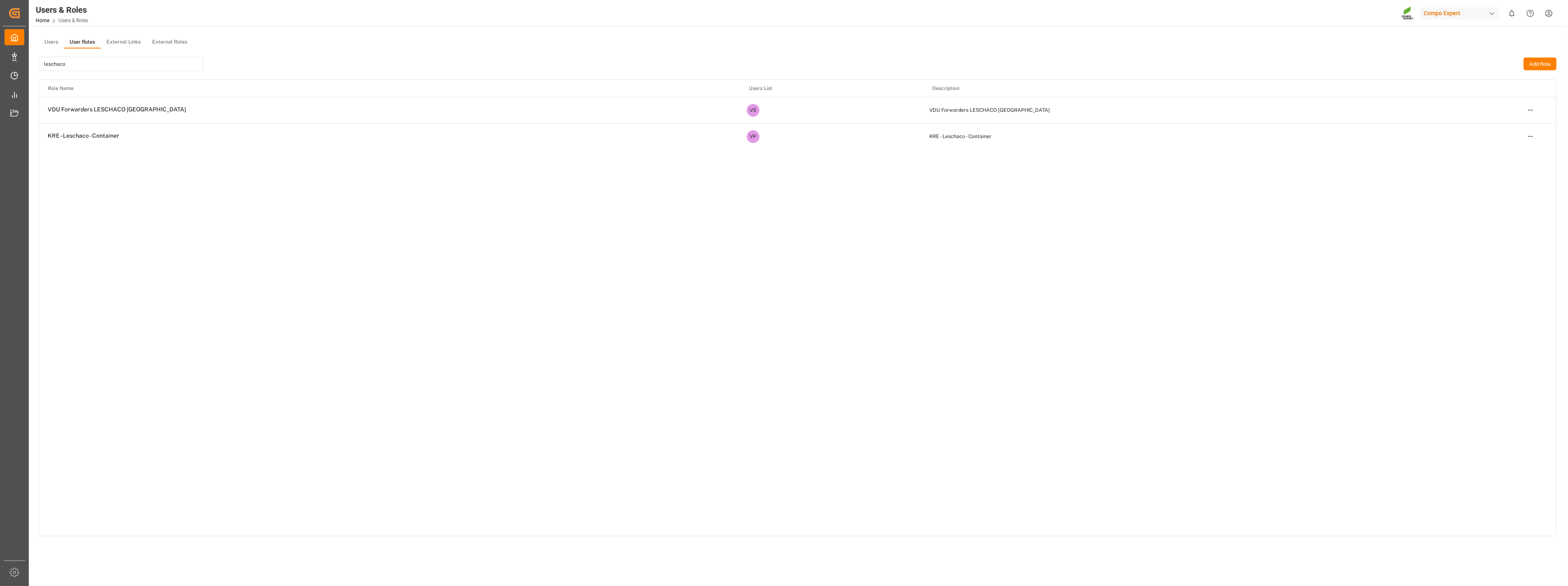
type input "leschaco"
drag, startPoint x: 93, startPoint y: 106, endPoint x: 89, endPoint y: 106, distance: 4.0
click at [93, 106] on span "VDU Forwarders LESCHACO [GEOGRAPHIC_DATA]" at bounding box center [116, 110] width 138 height 7
click at [1533, 112] on html "Created by potrace 1.15, written by [PERSON_NAME] [DATE]-[DATE] Created by potr…" at bounding box center [784, 293] width 1568 height 586
click at [1500, 125] on div "Edit" at bounding box center [1514, 125] width 43 height 12
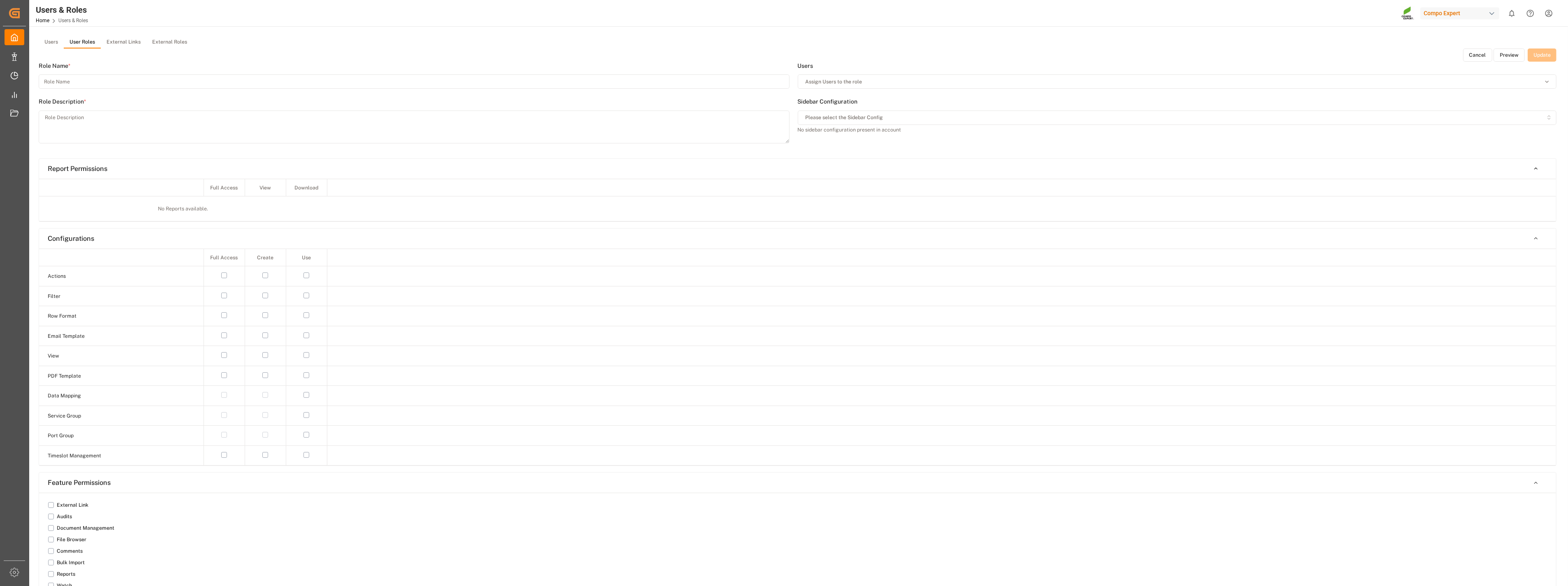
type input "VDU Forwarders LESCHACO [GEOGRAPHIC_DATA]"
type textarea "VDU Forwarders LESCHACO [GEOGRAPHIC_DATA]"
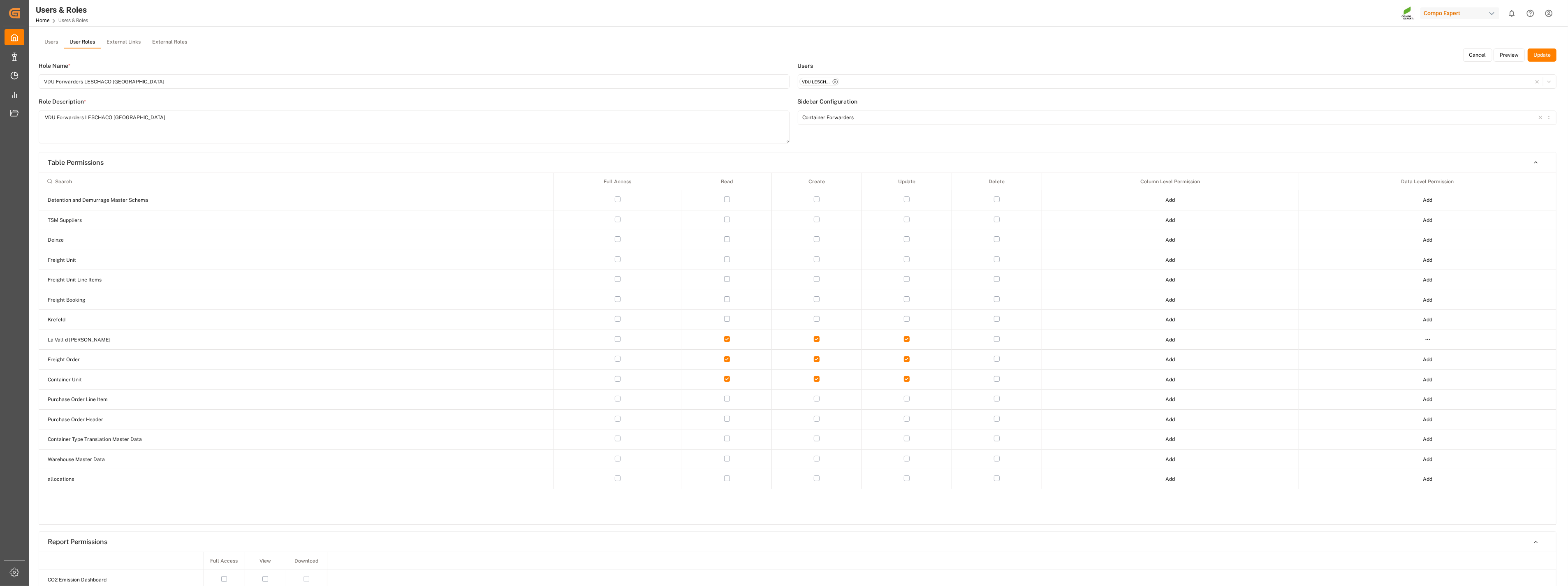
click at [1509, 57] on button "Preview" at bounding box center [1509, 55] width 31 height 13
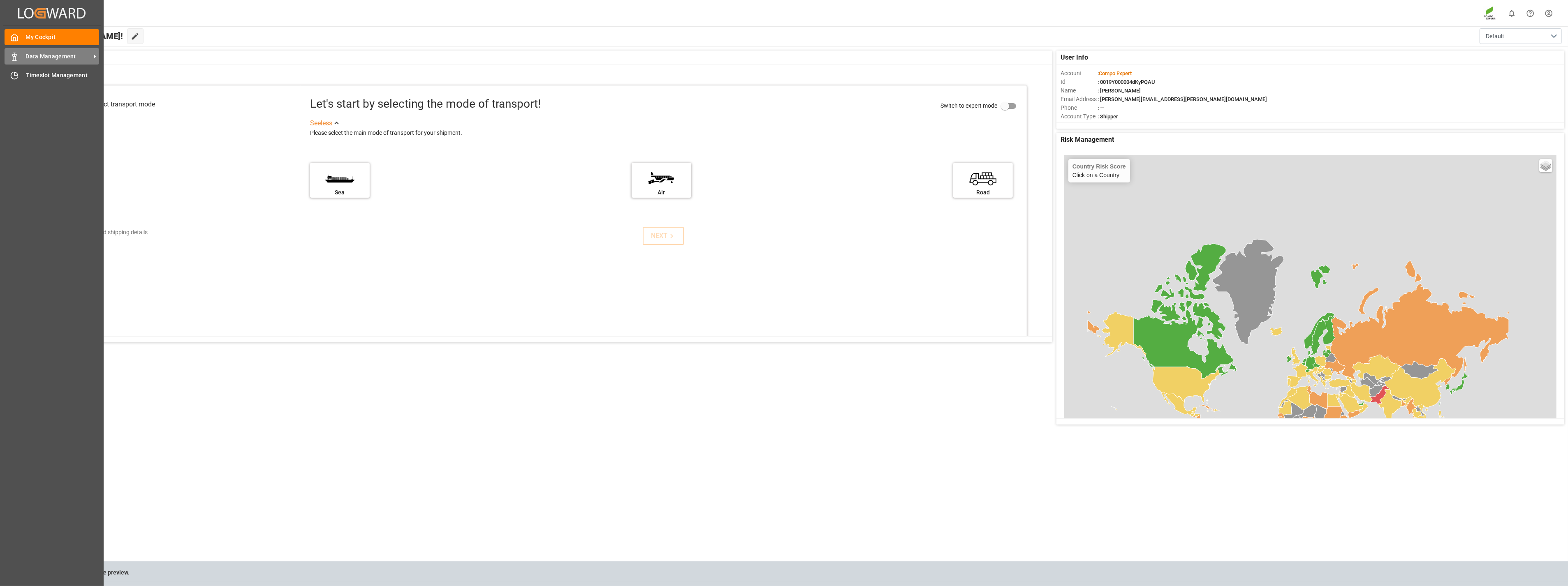
click at [28, 58] on span "Data Management" at bounding box center [58, 57] width 65 height 9
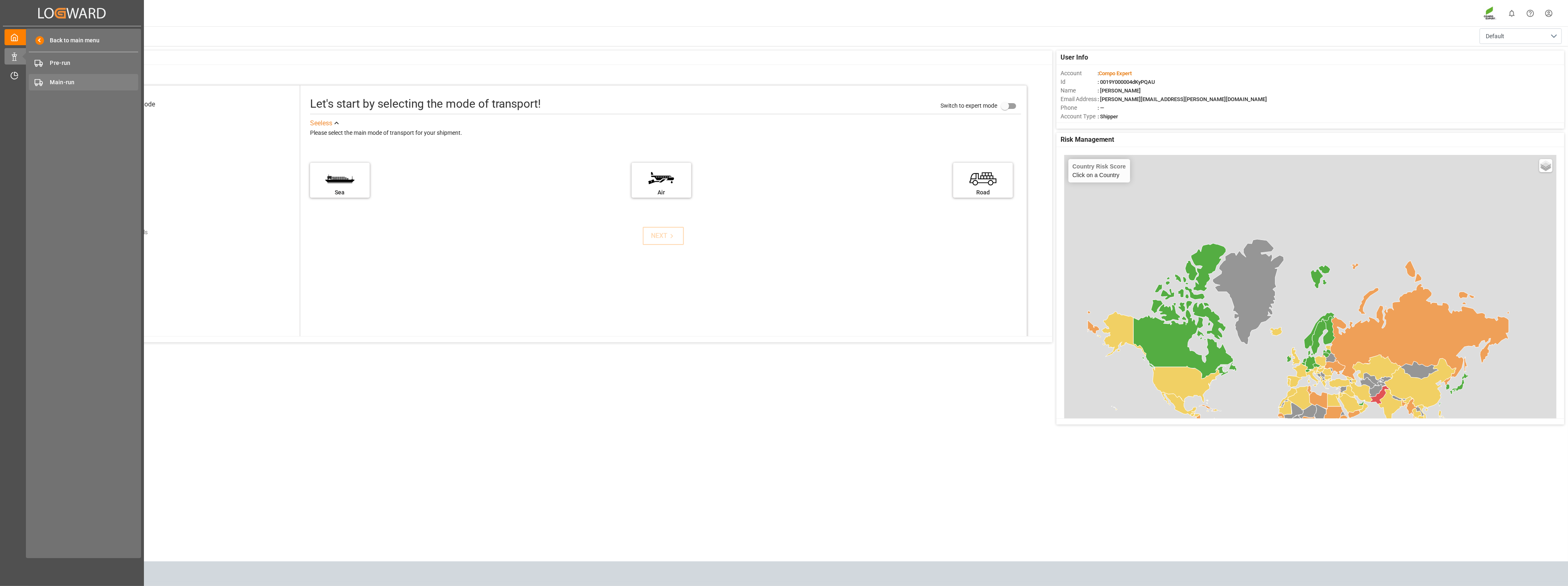
click at [66, 85] on span "Main-run" at bounding box center [94, 82] width 88 height 9
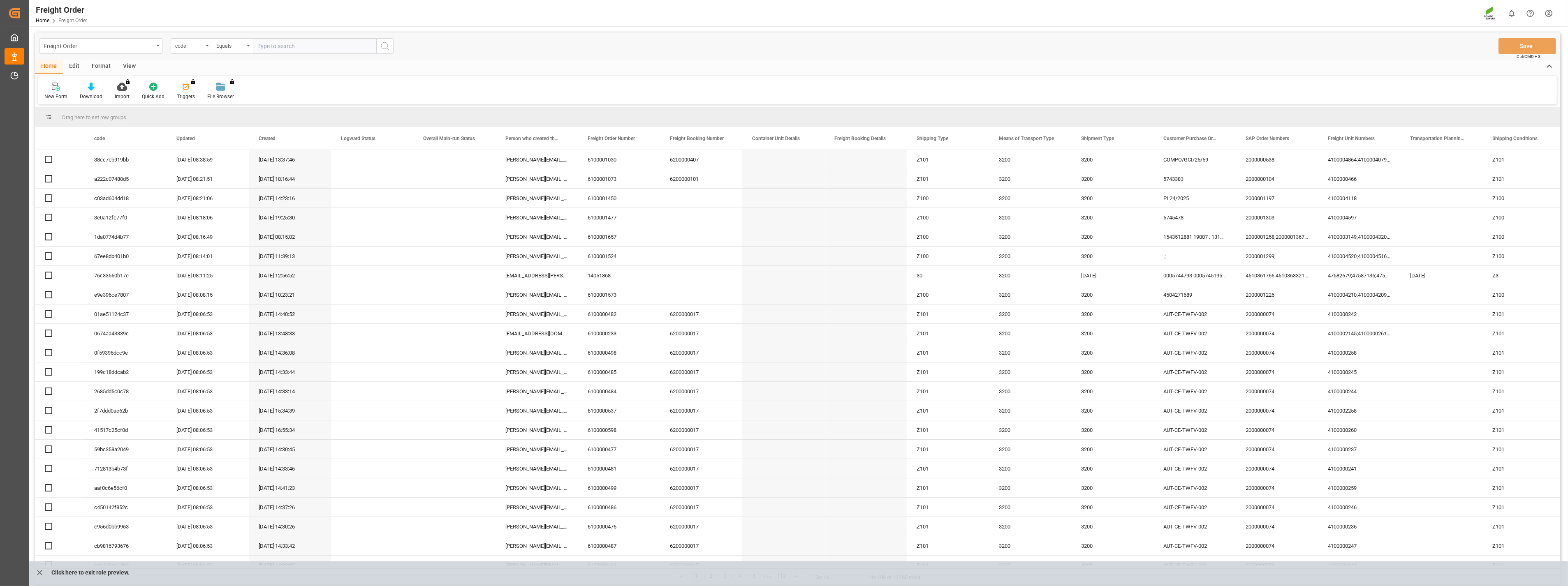
click at [155, 46] on div "Freight Order" at bounding box center [100, 46] width 124 height 16
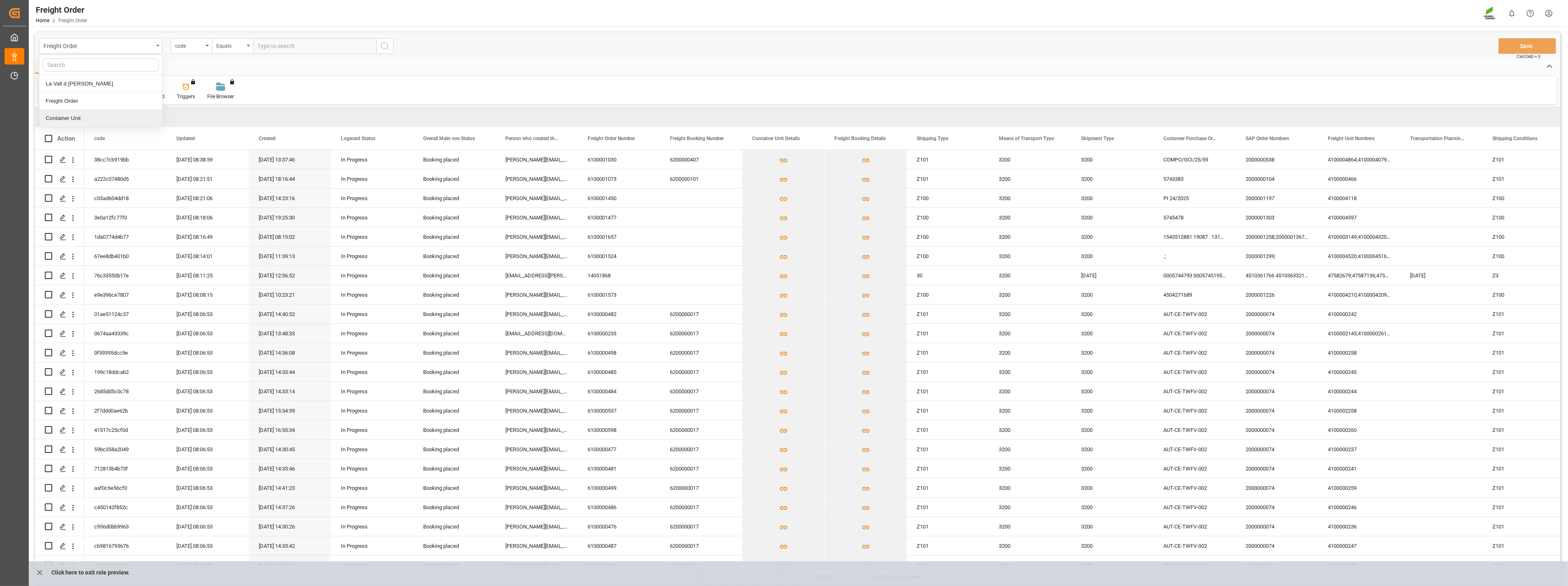
click at [65, 120] on div "Container Unit" at bounding box center [100, 118] width 122 height 17
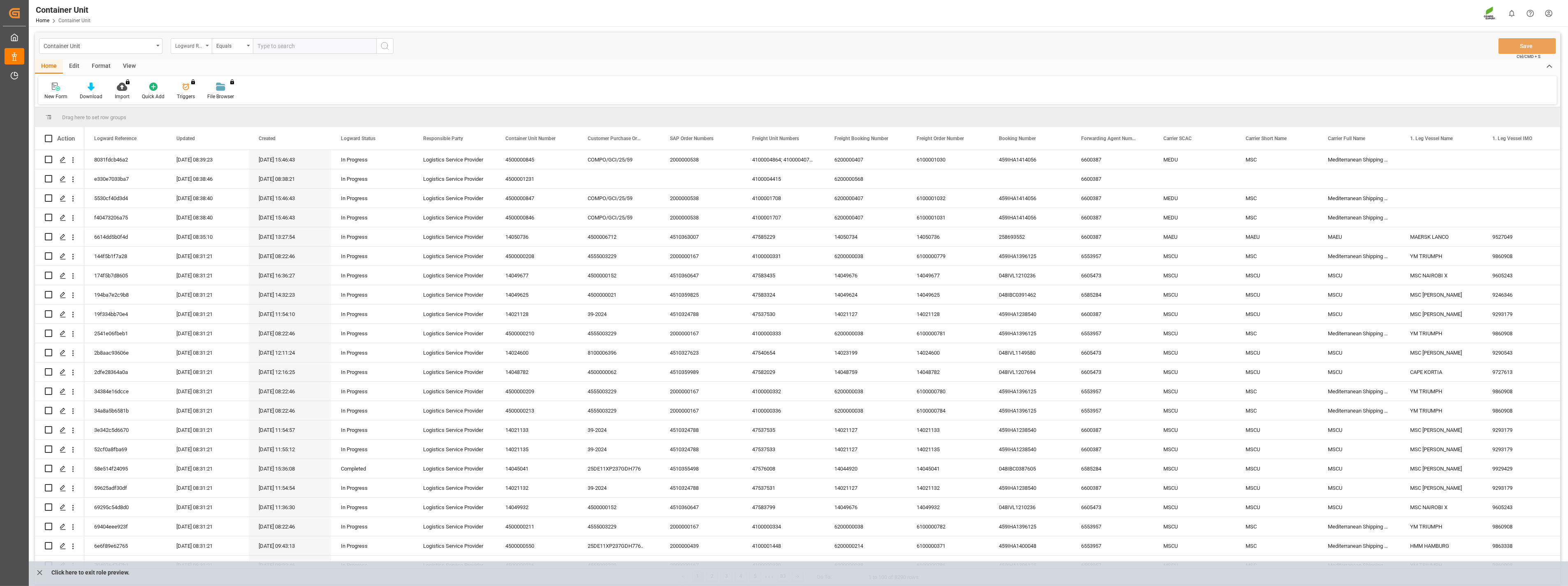
click at [210, 46] on div "Logward Reference" at bounding box center [191, 46] width 41 height 16
click at [202, 236] on div "Freight Booking Number" at bounding box center [232, 239] width 122 height 17
click at [281, 44] on input "text" at bounding box center [314, 46] width 124 height 16
type input "14050955"
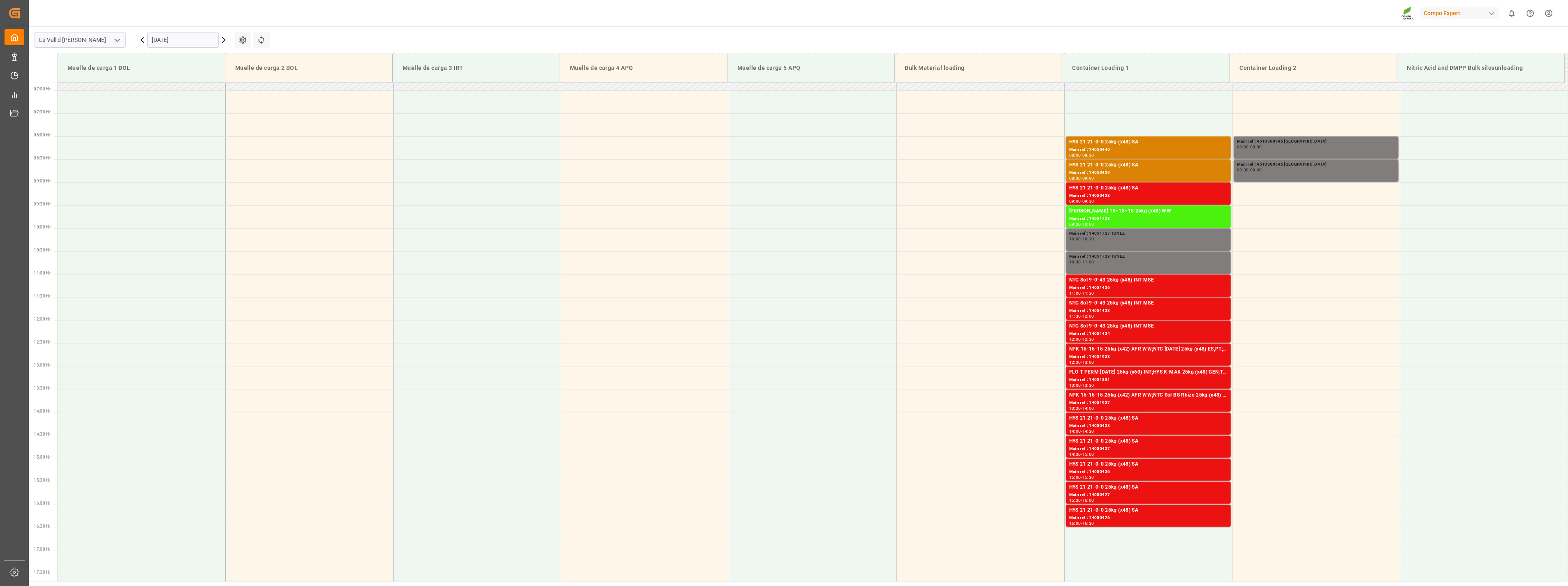
scroll to position [363, 0]
